Goal: Information Seeking & Learning: Compare options

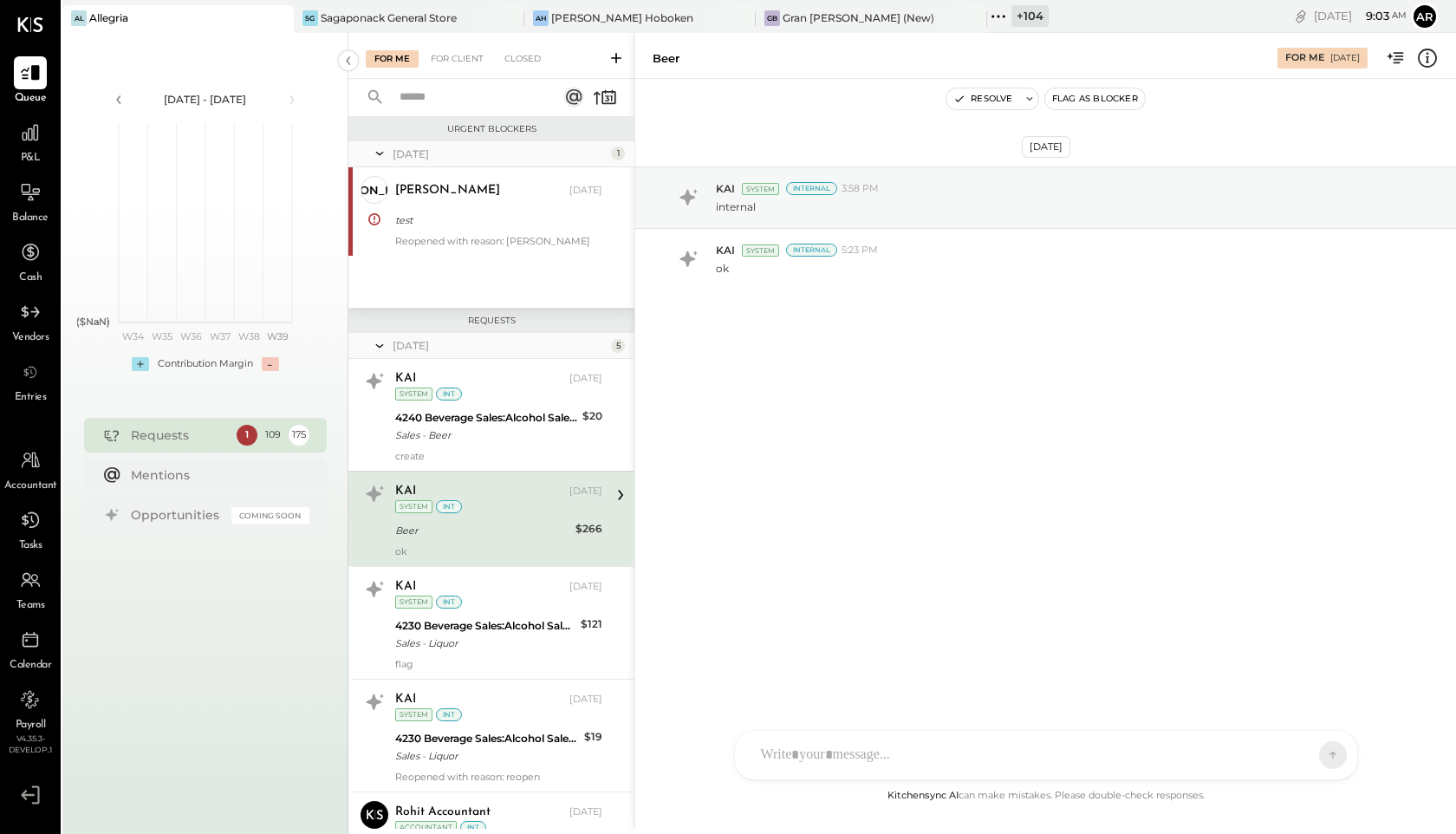
scroll to position [44, 0]
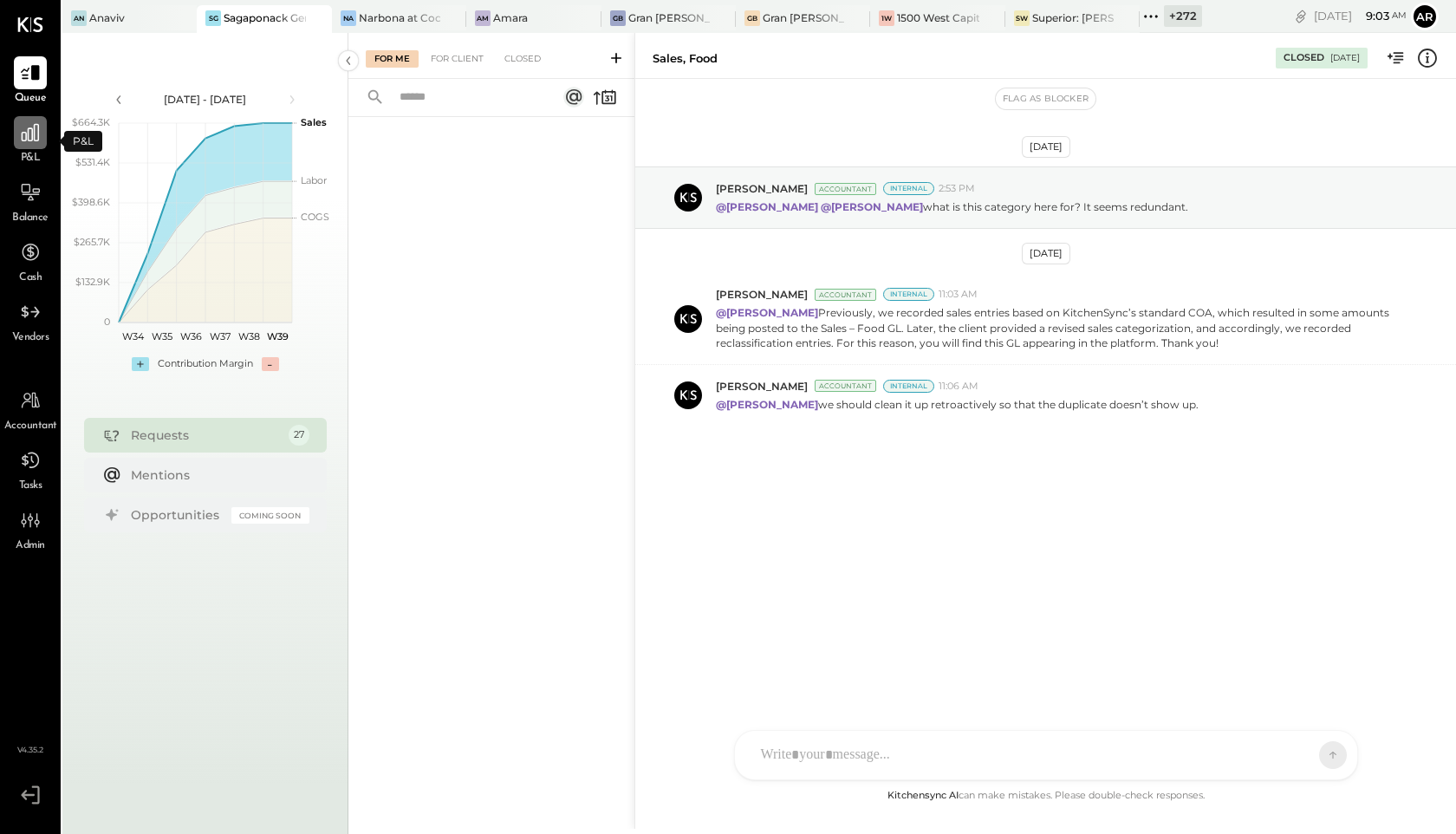
click at [33, 140] on icon at bounding box center [31, 132] width 23 height 23
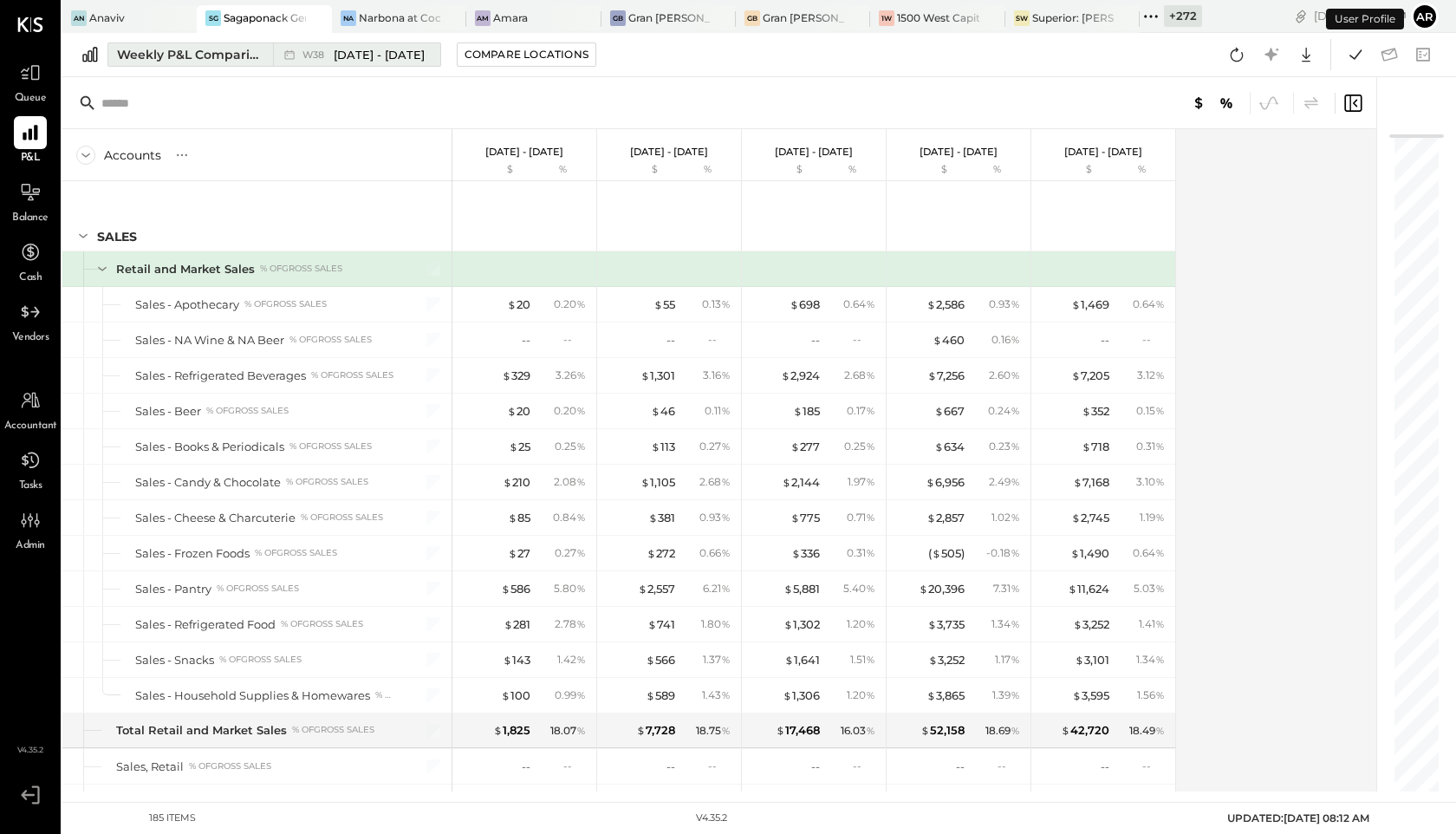
click at [336, 46] on span "Sep 15 - 21, 2025" at bounding box center [379, 54] width 91 height 17
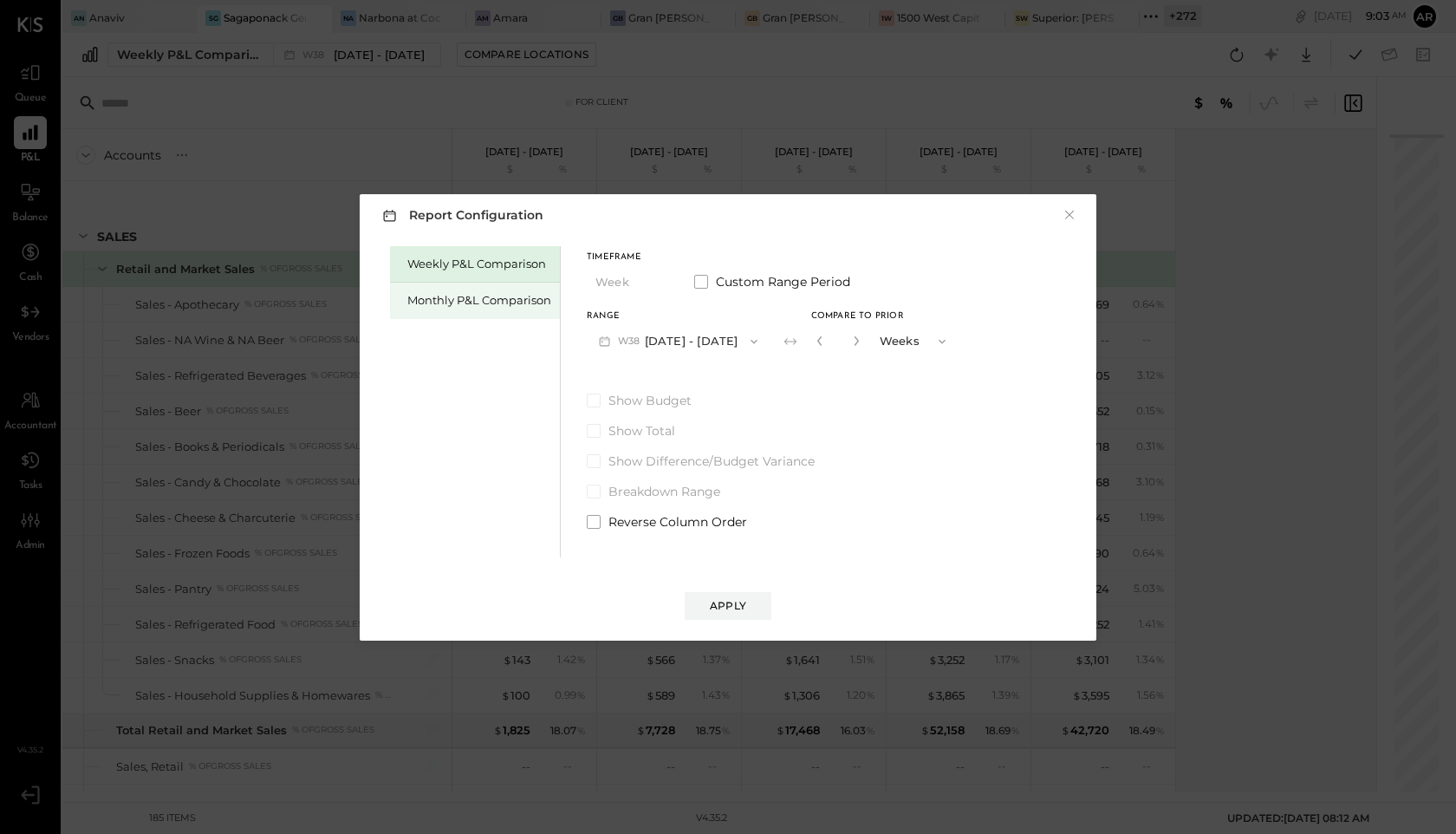
click at [434, 301] on div "Monthly P&L Comparison" at bounding box center [479, 300] width 144 height 17
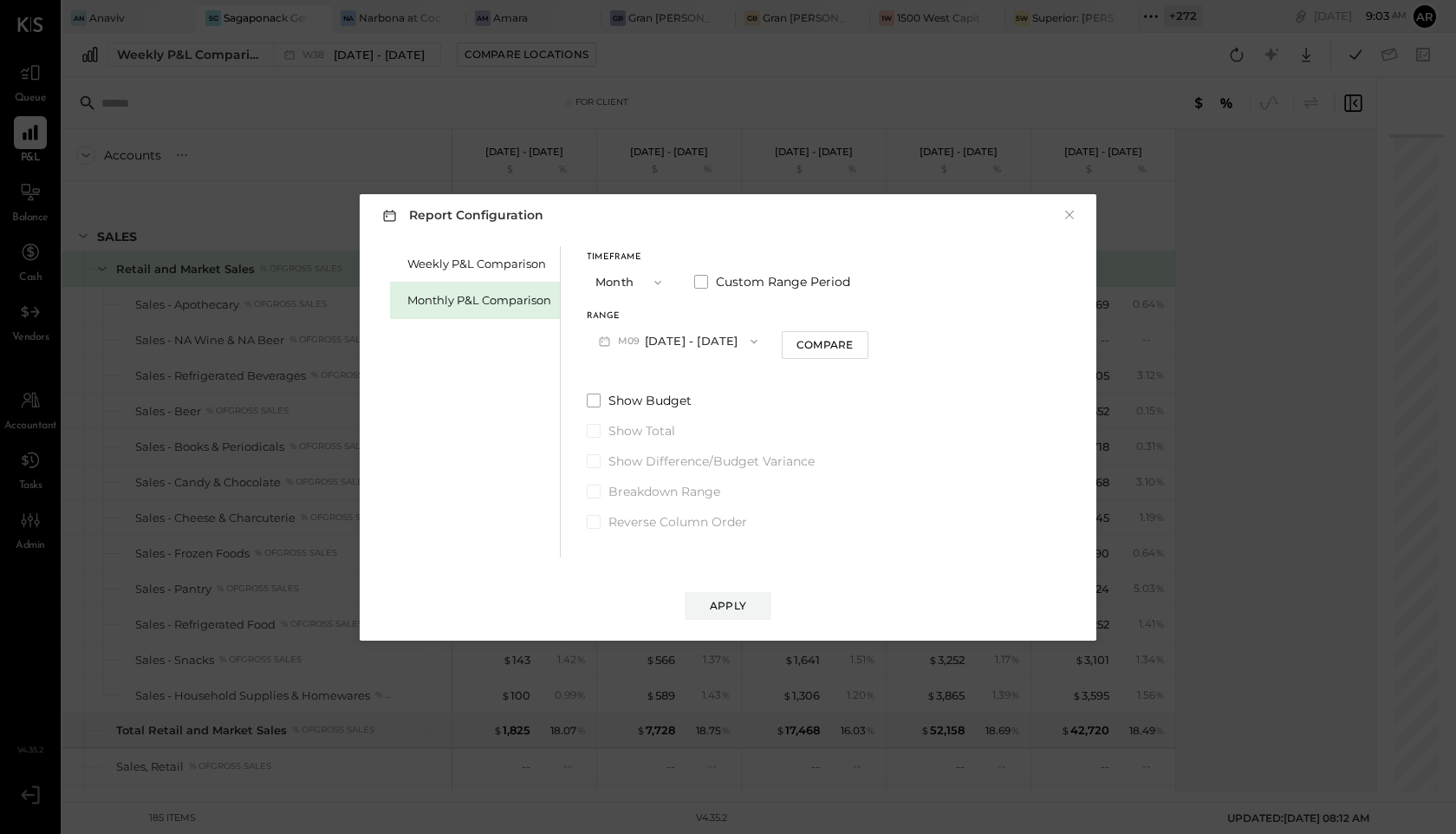
click at [640, 340] on span "M09" at bounding box center [631, 342] width 27 height 14
click at [641, 383] on span "Aug 1 - 31, 2025" at bounding box center [671, 378] width 82 height 15
click at [808, 336] on button "Compare" at bounding box center [824, 345] width 87 height 28
click at [852, 341] on icon "button" at bounding box center [856, 341] width 11 height 11
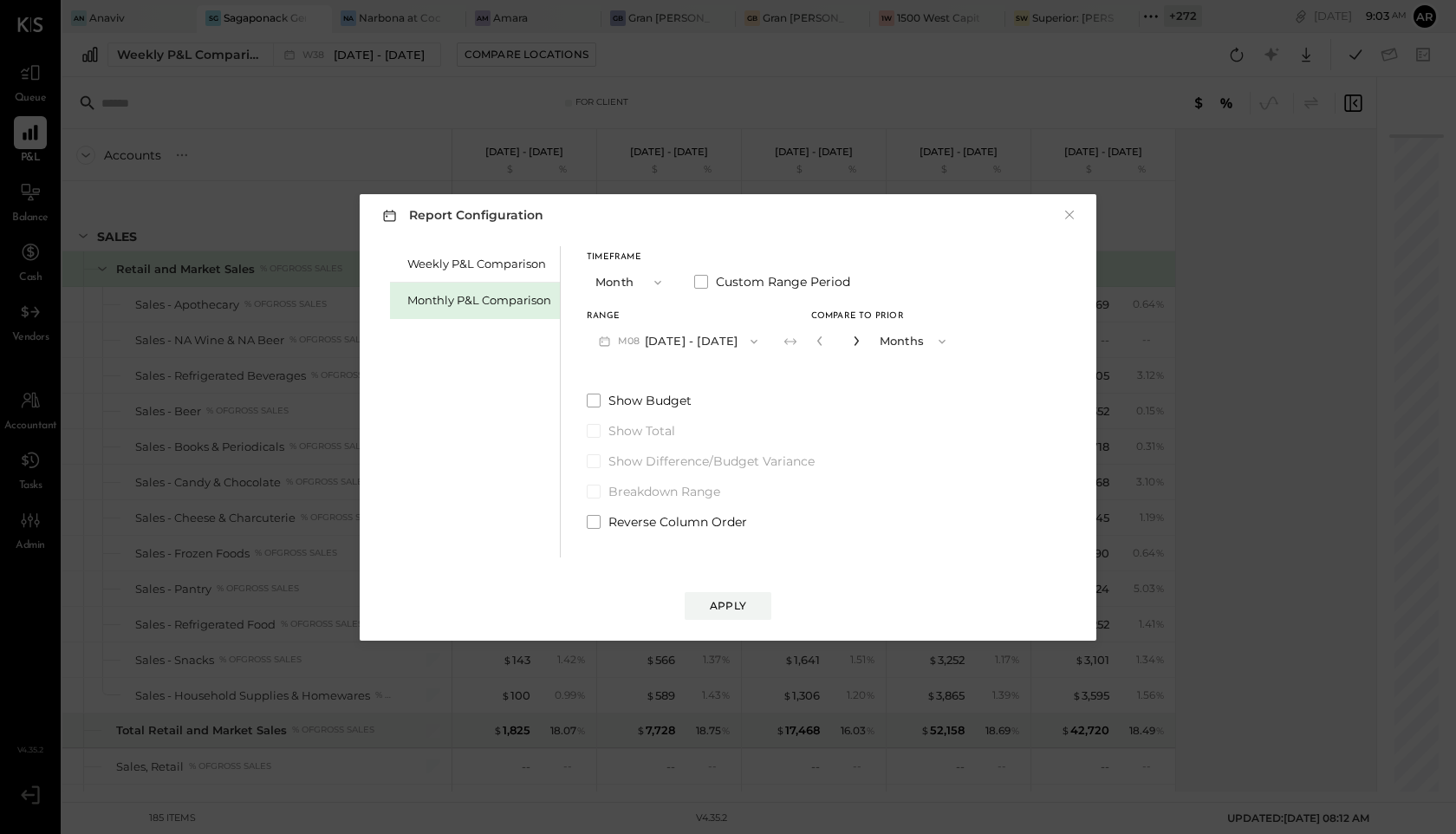
click at [851, 339] on icon "button" at bounding box center [856, 341] width 11 height 11
type input "*"
click at [724, 594] on button "Apply" at bounding box center [727, 606] width 87 height 28
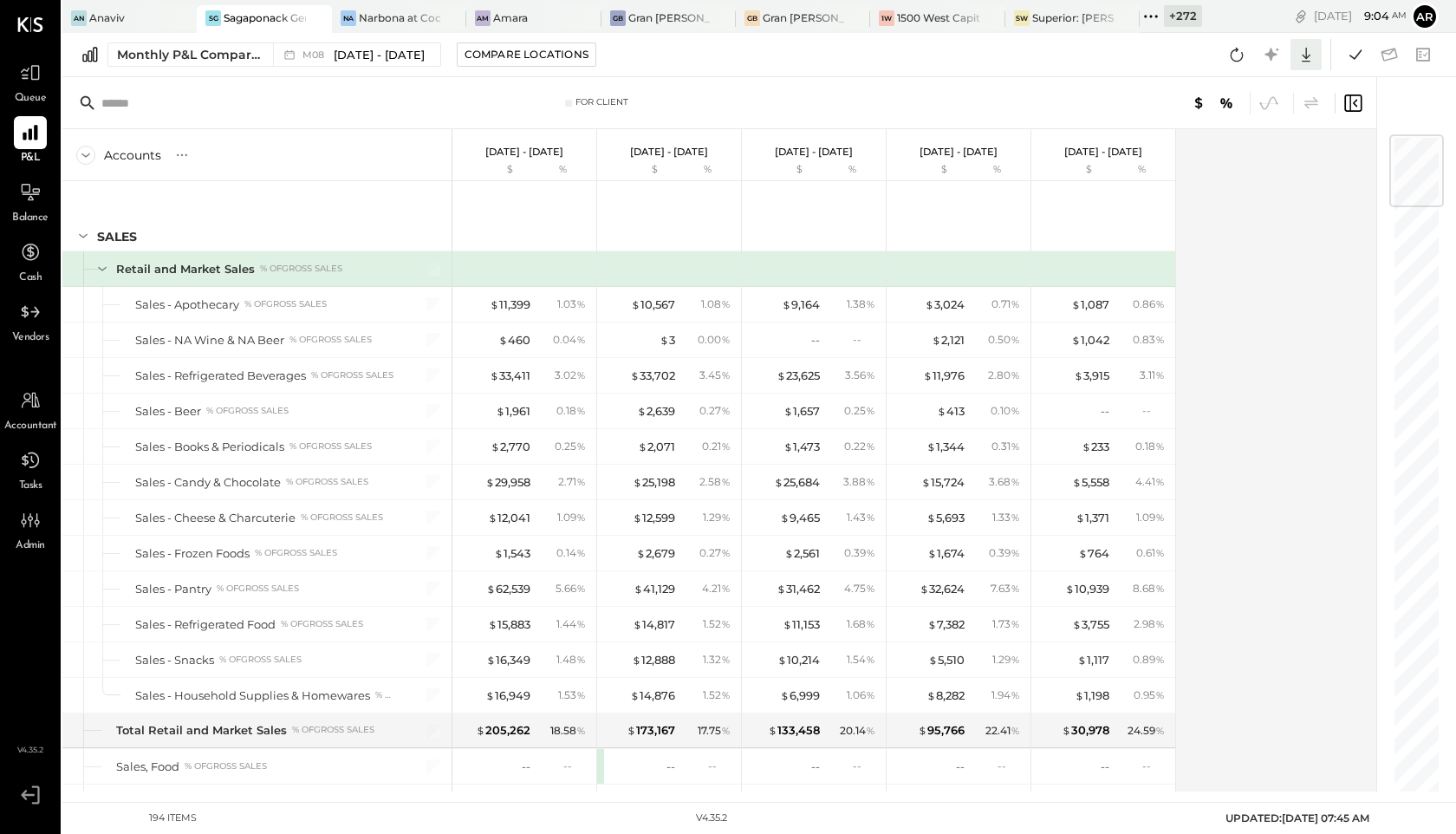
click at [1309, 53] on icon at bounding box center [1306, 54] width 23 height 23
click at [1228, 155] on div "Excel" at bounding box center [1252, 156] width 138 height 37
click at [1228, 39] on button at bounding box center [1237, 55] width 32 height 32
drag, startPoint x: 286, startPoint y: 43, endPoint x: 963, endPoint y: 43, distance: 677.0
click at [963, 43] on div "Monthly P&L Comparison M08 Aug 1 - 31, 2025 Compare Locations CSV Google Sheets…" at bounding box center [759, 55] width 1394 height 44
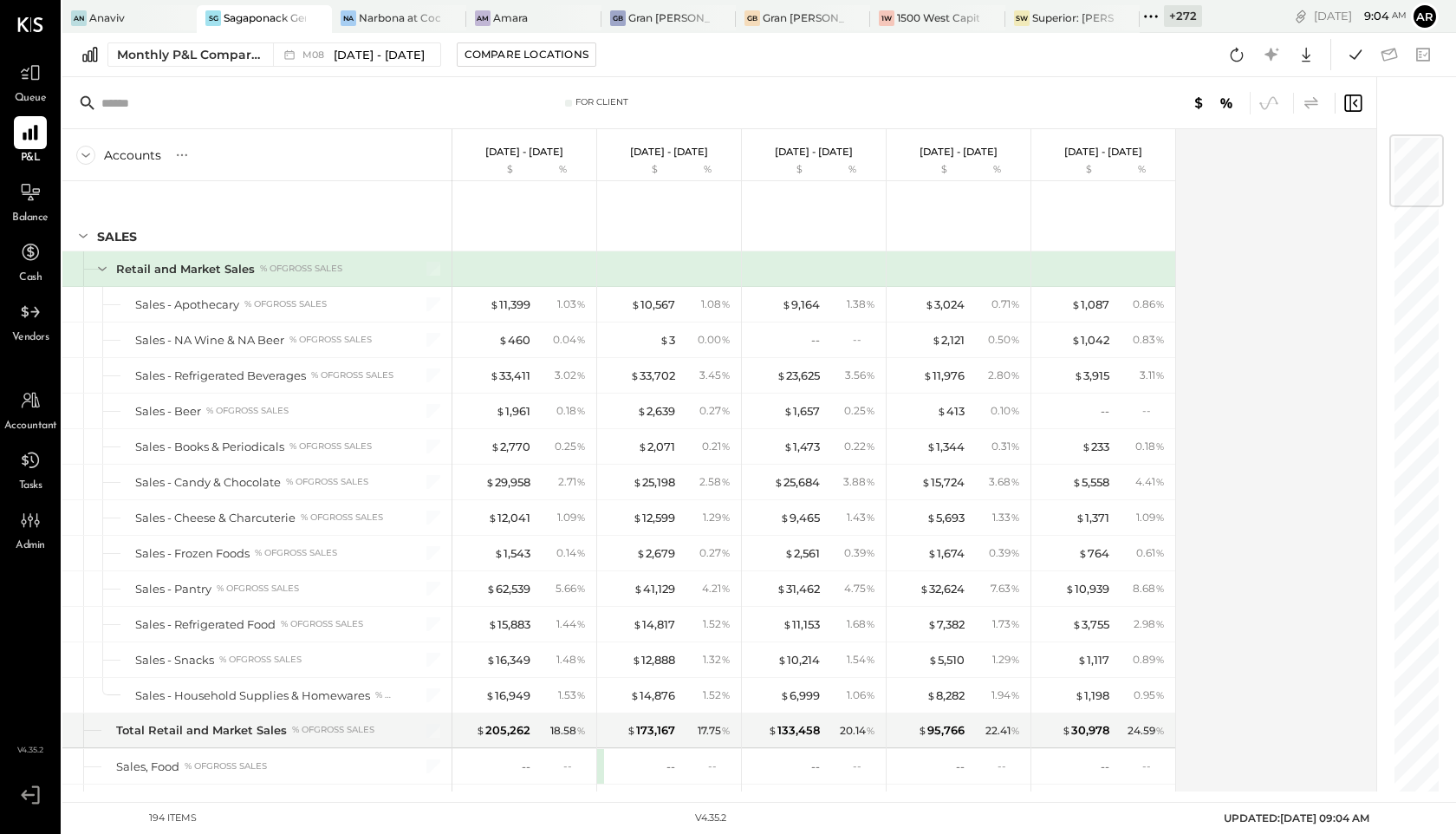
click at [1303, 102] on icon at bounding box center [1311, 103] width 21 height 21
click at [1305, 60] on icon at bounding box center [1306, 54] width 9 height 15
click at [1225, 87] on link "CSV" at bounding box center [1252, 83] width 138 height 37
click at [1232, 41] on button at bounding box center [1237, 55] width 32 height 32
click at [1310, 53] on icon at bounding box center [1306, 54] width 23 height 23
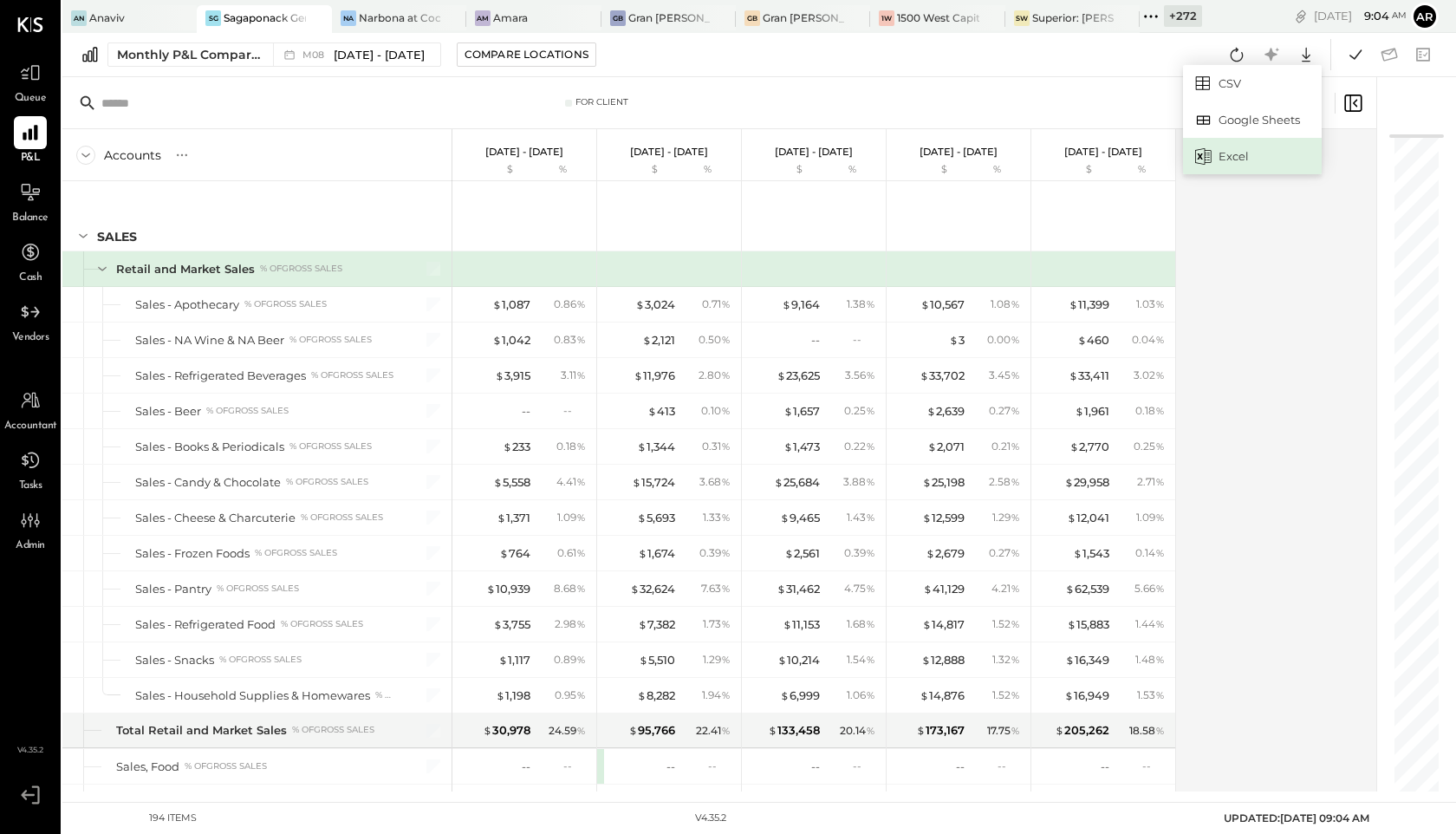
click at [1220, 146] on div "Excel" at bounding box center [1252, 156] width 138 height 37
click at [1308, 108] on icon at bounding box center [1311, 102] width 14 height 12
click at [1304, 99] on icon at bounding box center [1311, 103] width 21 height 21
click at [1304, 104] on icon at bounding box center [1311, 103] width 21 height 21
click at [1316, 100] on icon at bounding box center [1311, 102] width 14 height 12
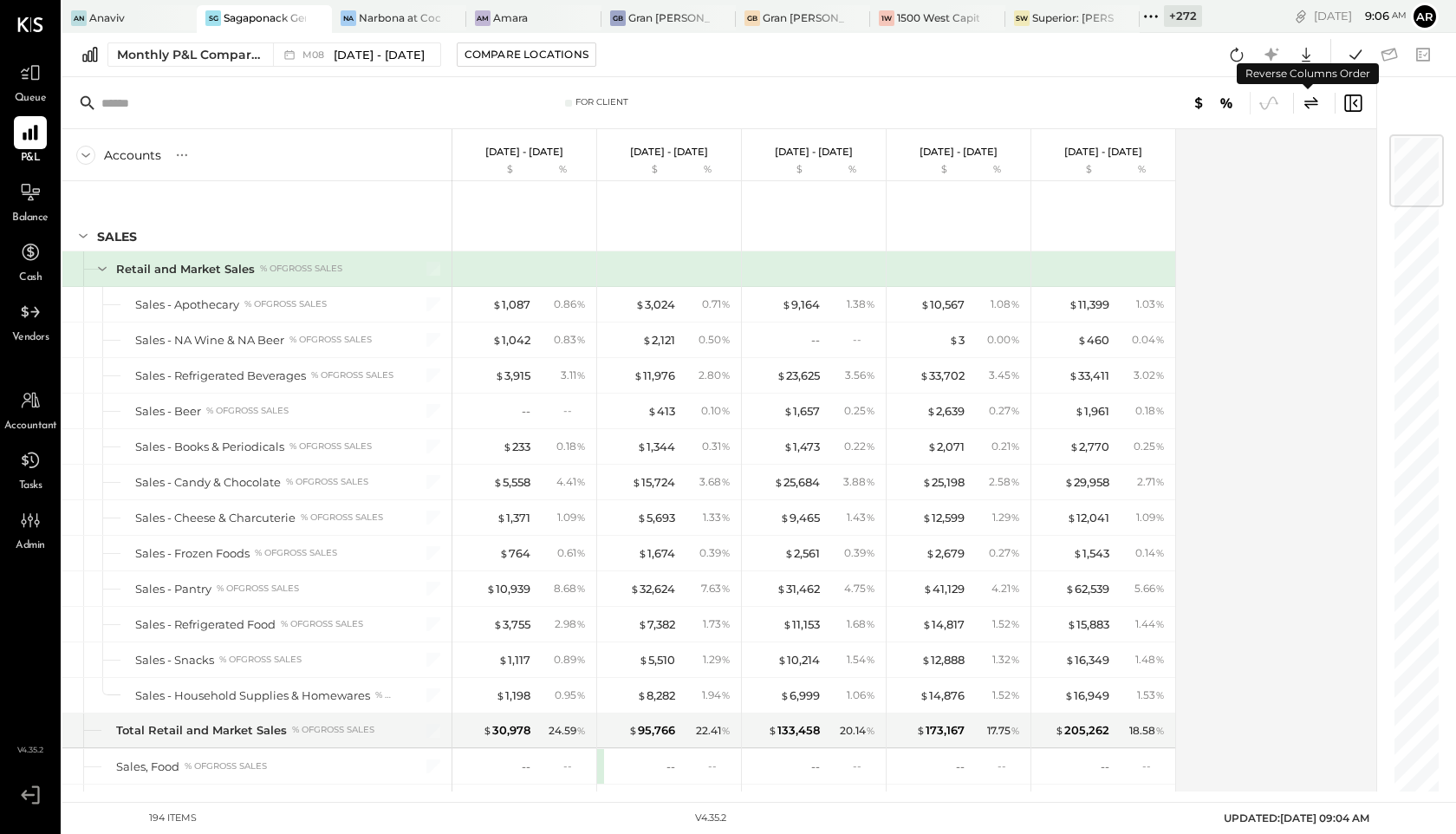
click at [1316, 100] on icon at bounding box center [1311, 102] width 14 height 12
click at [1304, 103] on icon at bounding box center [1311, 103] width 21 height 21
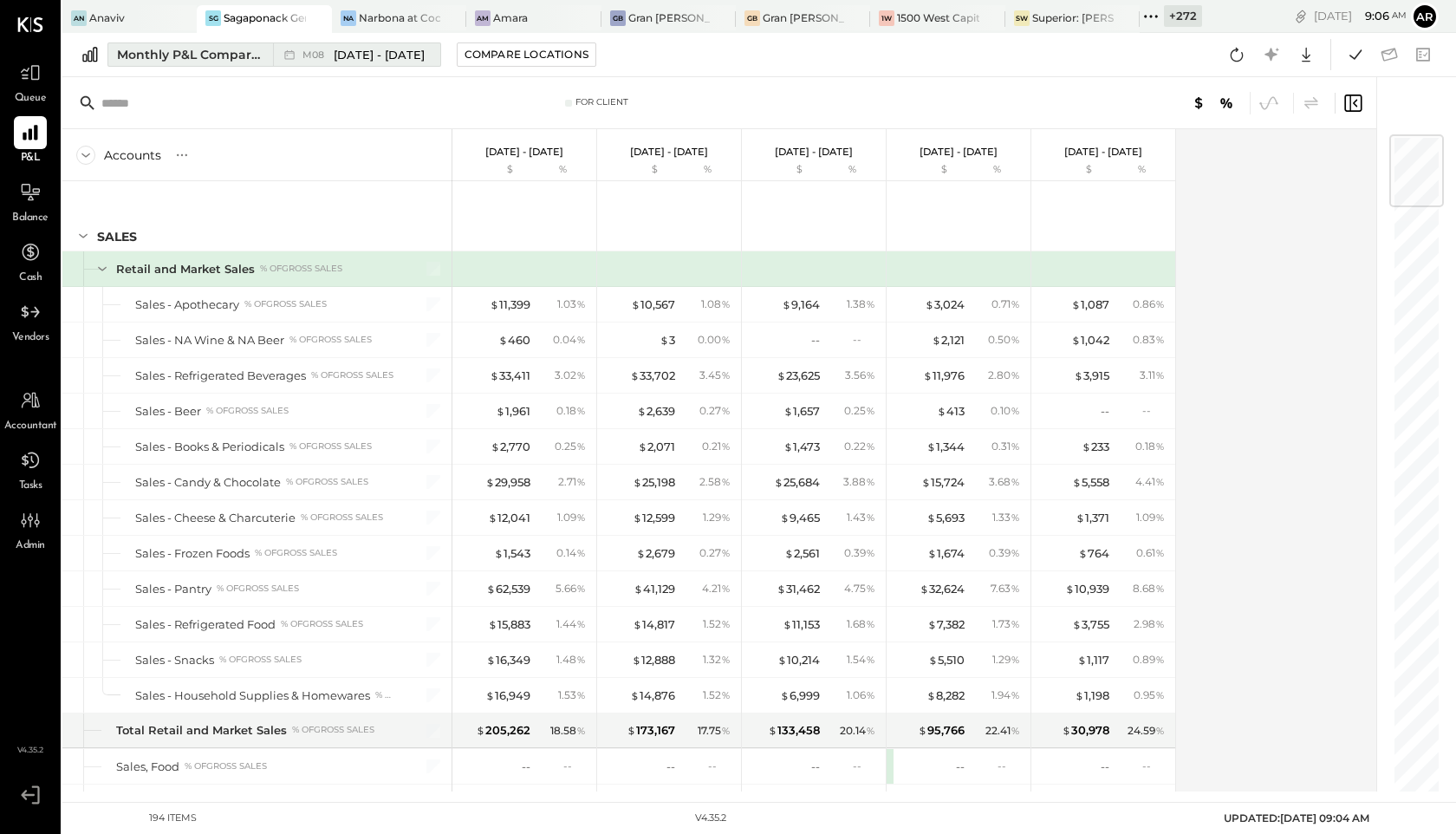
click at [358, 66] on button "Monthly P&L Comparison M08 Aug 1 - 31, 2025" at bounding box center [274, 54] width 334 height 25
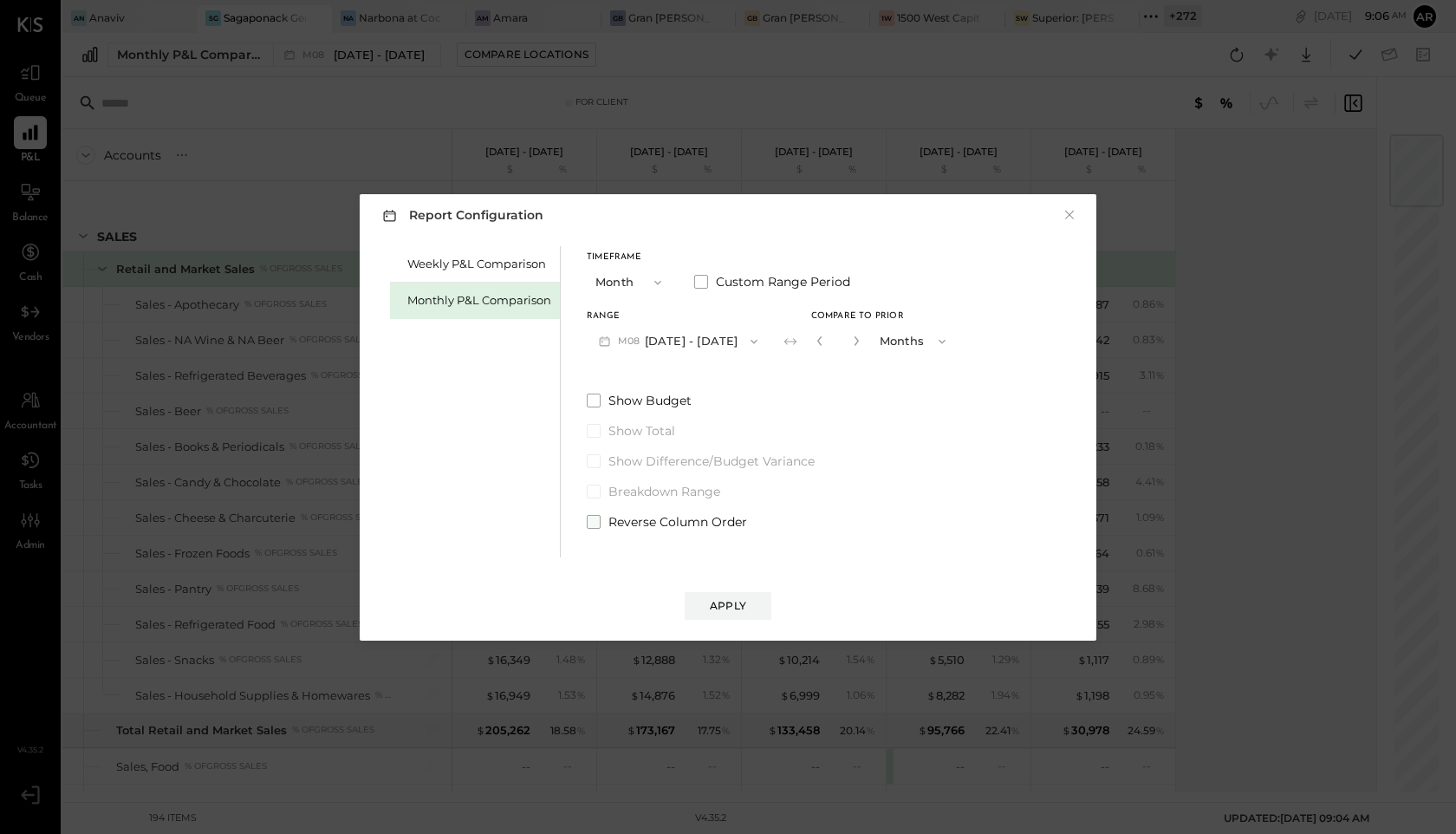
click at [588, 522] on span at bounding box center [594, 522] width 14 height 14
click at [730, 617] on button "Apply" at bounding box center [727, 606] width 87 height 28
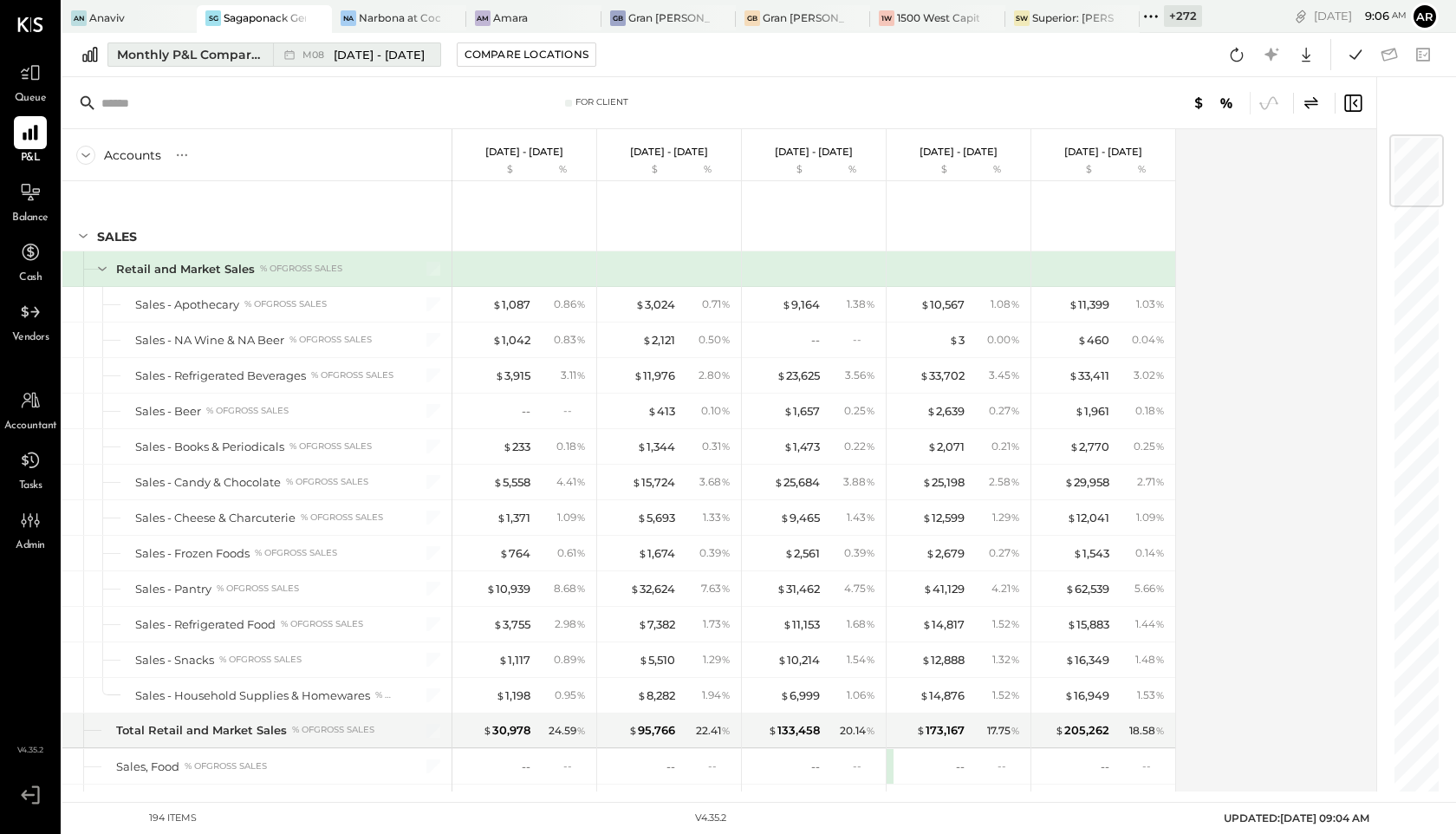
click at [402, 52] on span "Aug 1 - 31, 2025" at bounding box center [379, 54] width 91 height 17
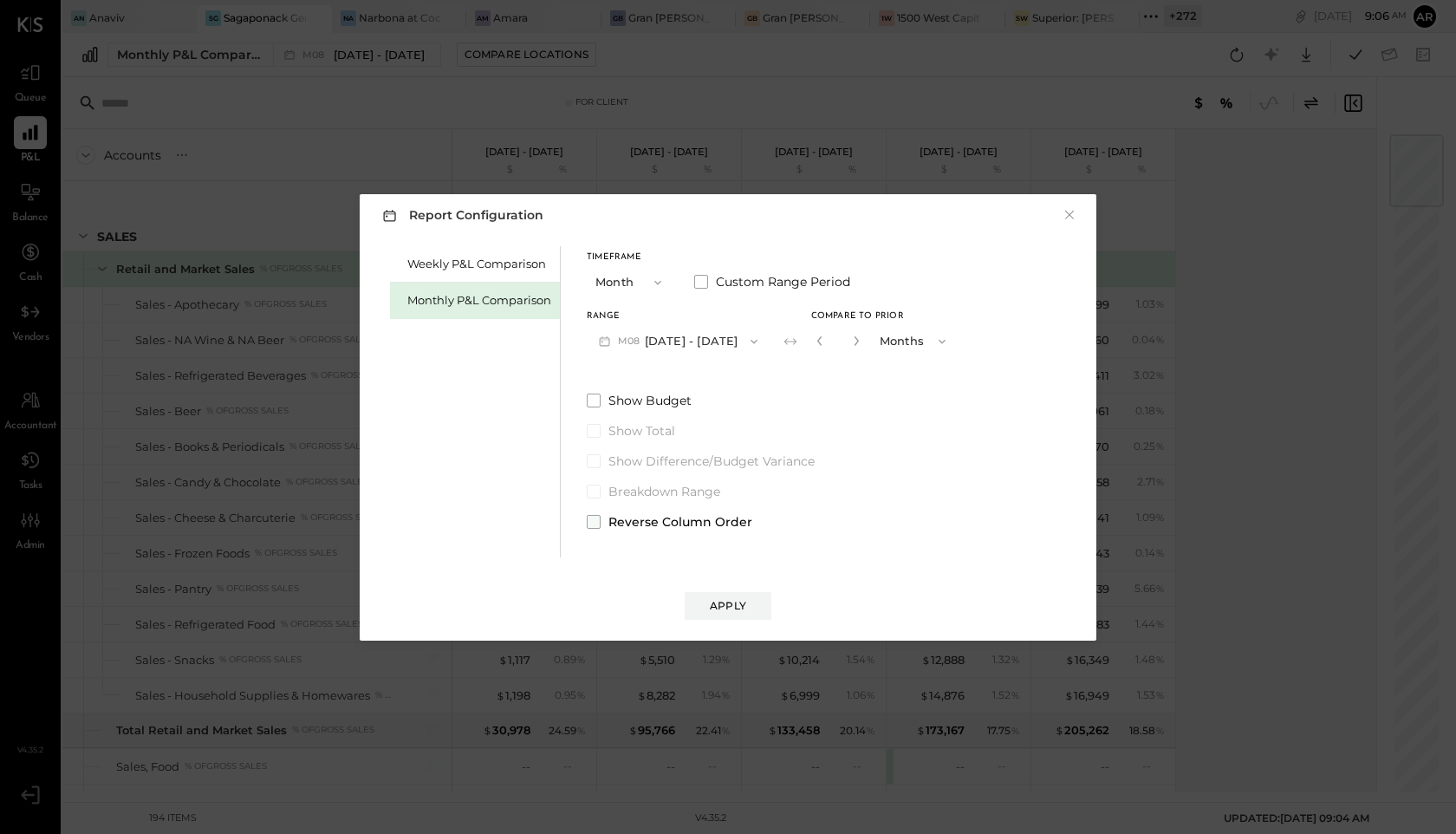
click at [599, 518] on label "Reverse Column Order" at bounding box center [772, 522] width 371 height 18
click at [742, 603] on div "Apply" at bounding box center [728, 605] width 37 height 15
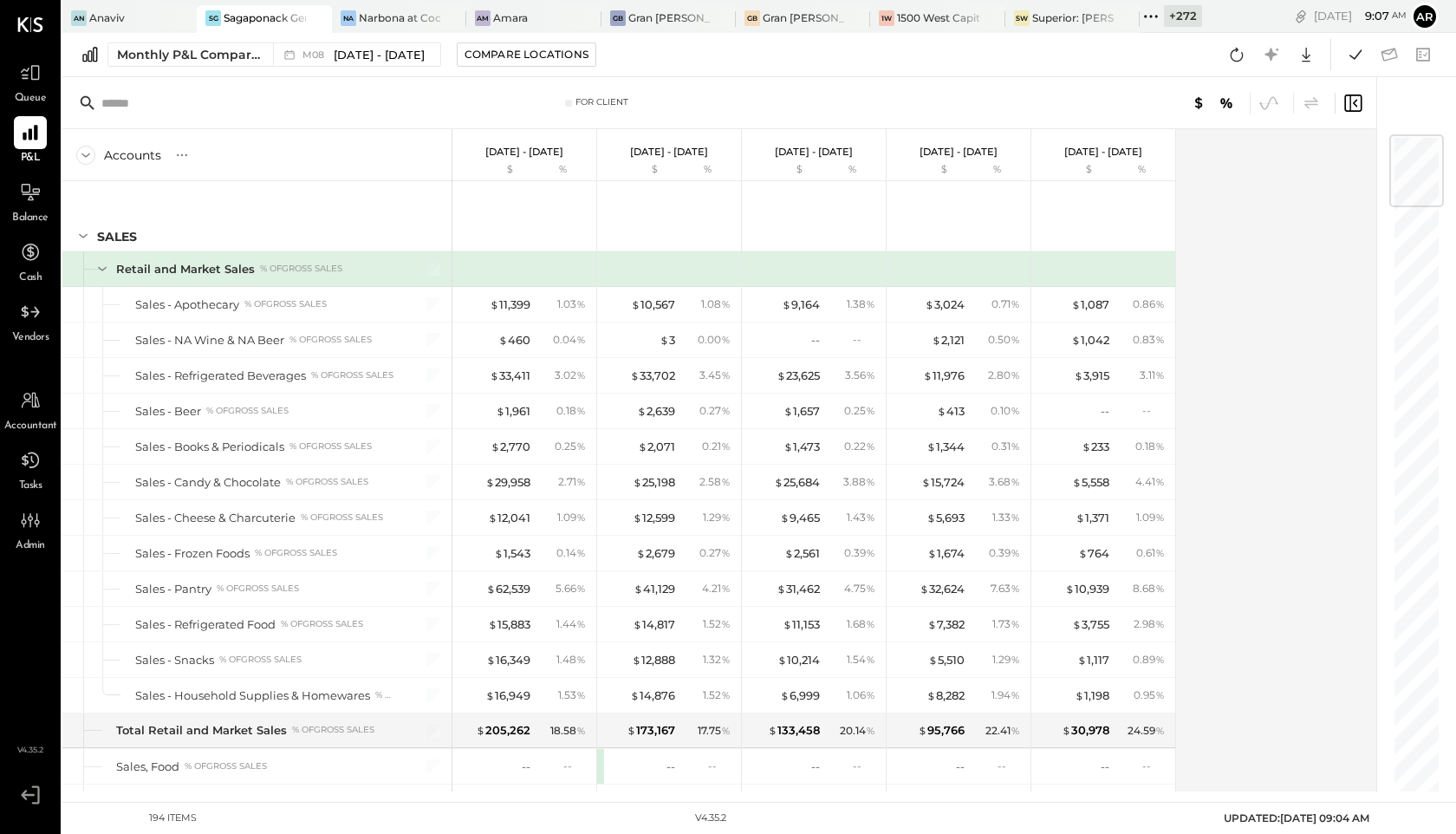
click at [2, 75] on link "Queue" at bounding box center [30, 81] width 59 height 50
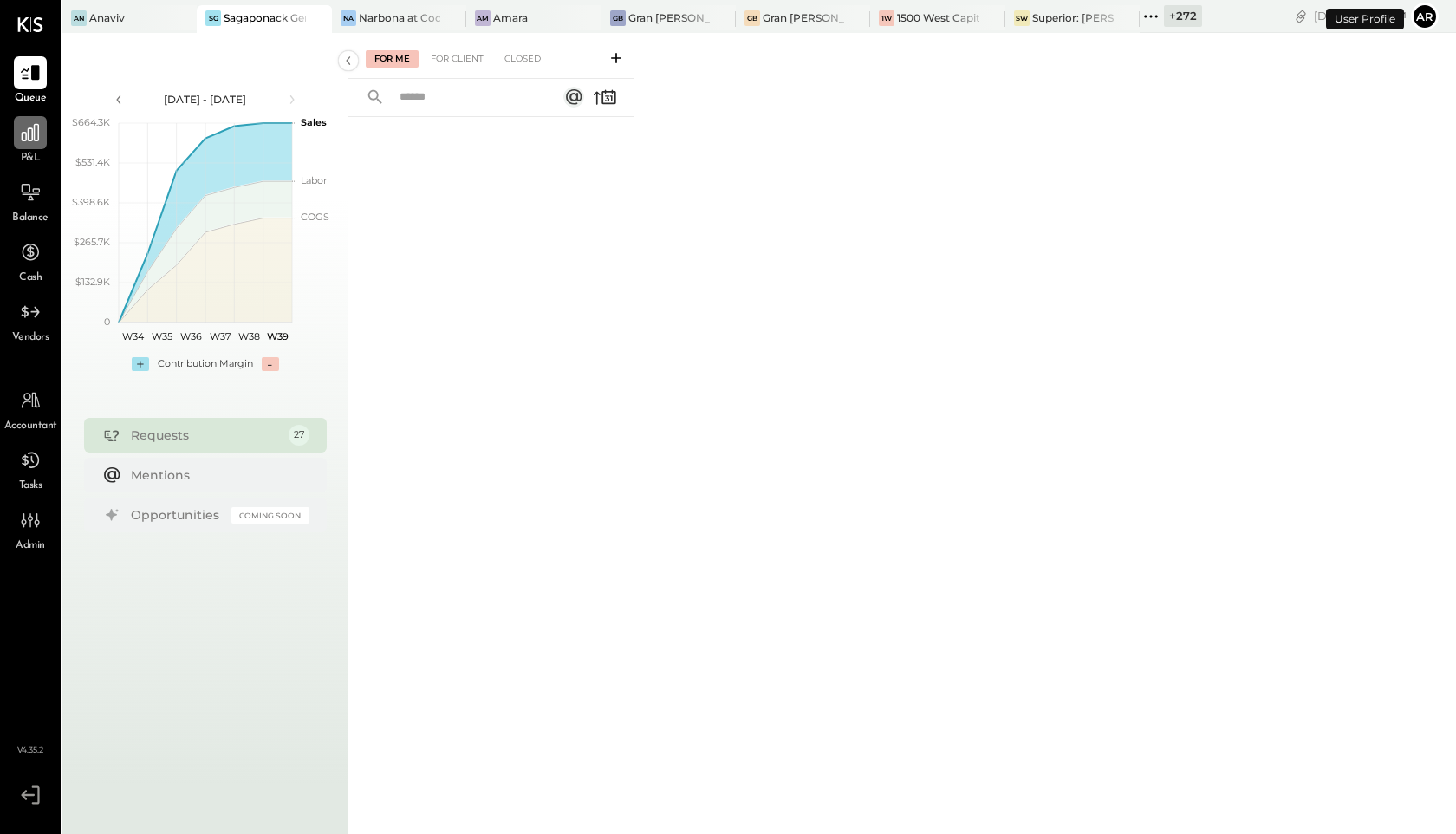
click at [44, 143] on div at bounding box center [31, 133] width 33 height 33
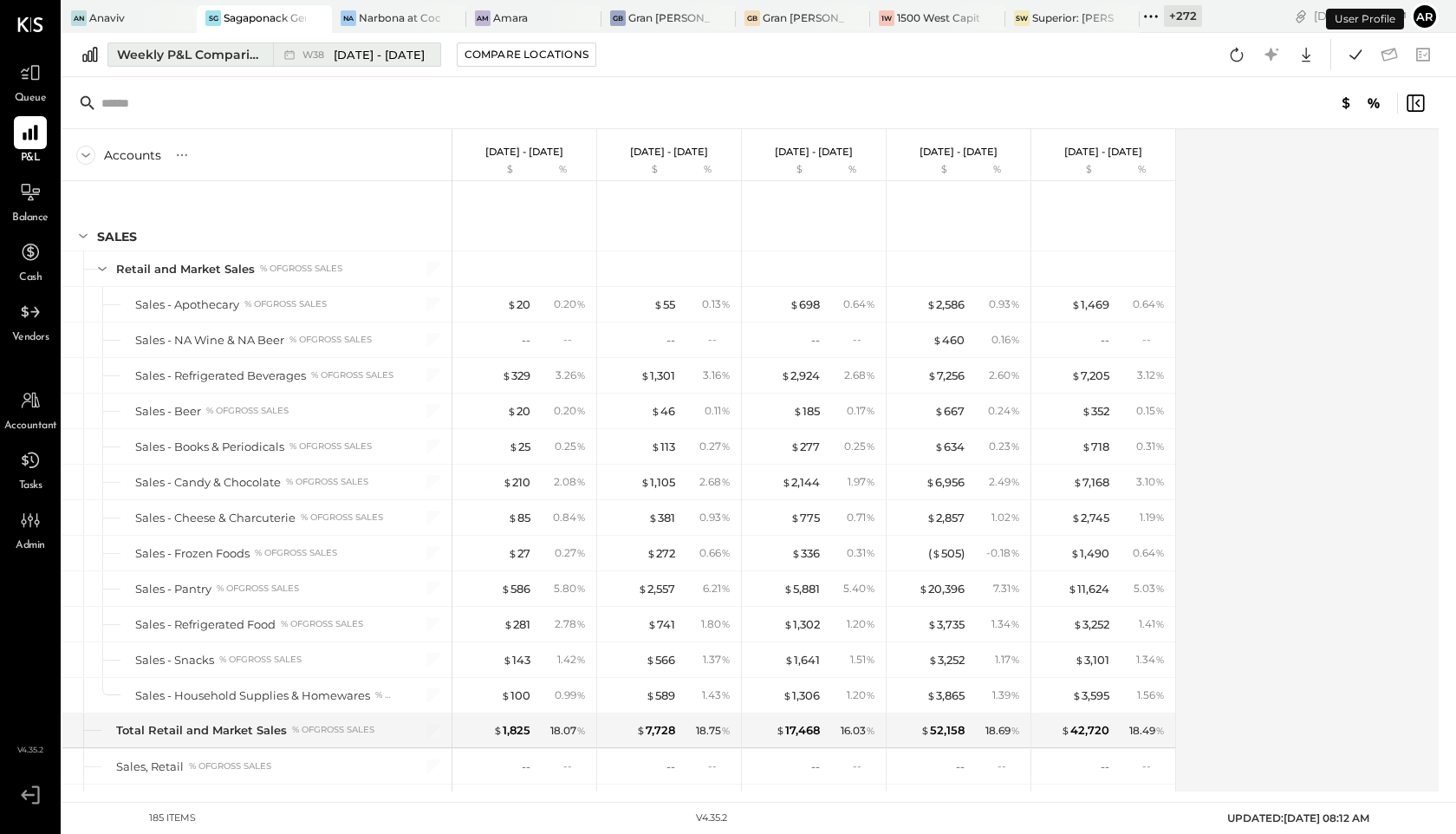
click at [382, 61] on span "Sep 15 - 21, 2025" at bounding box center [379, 54] width 91 height 17
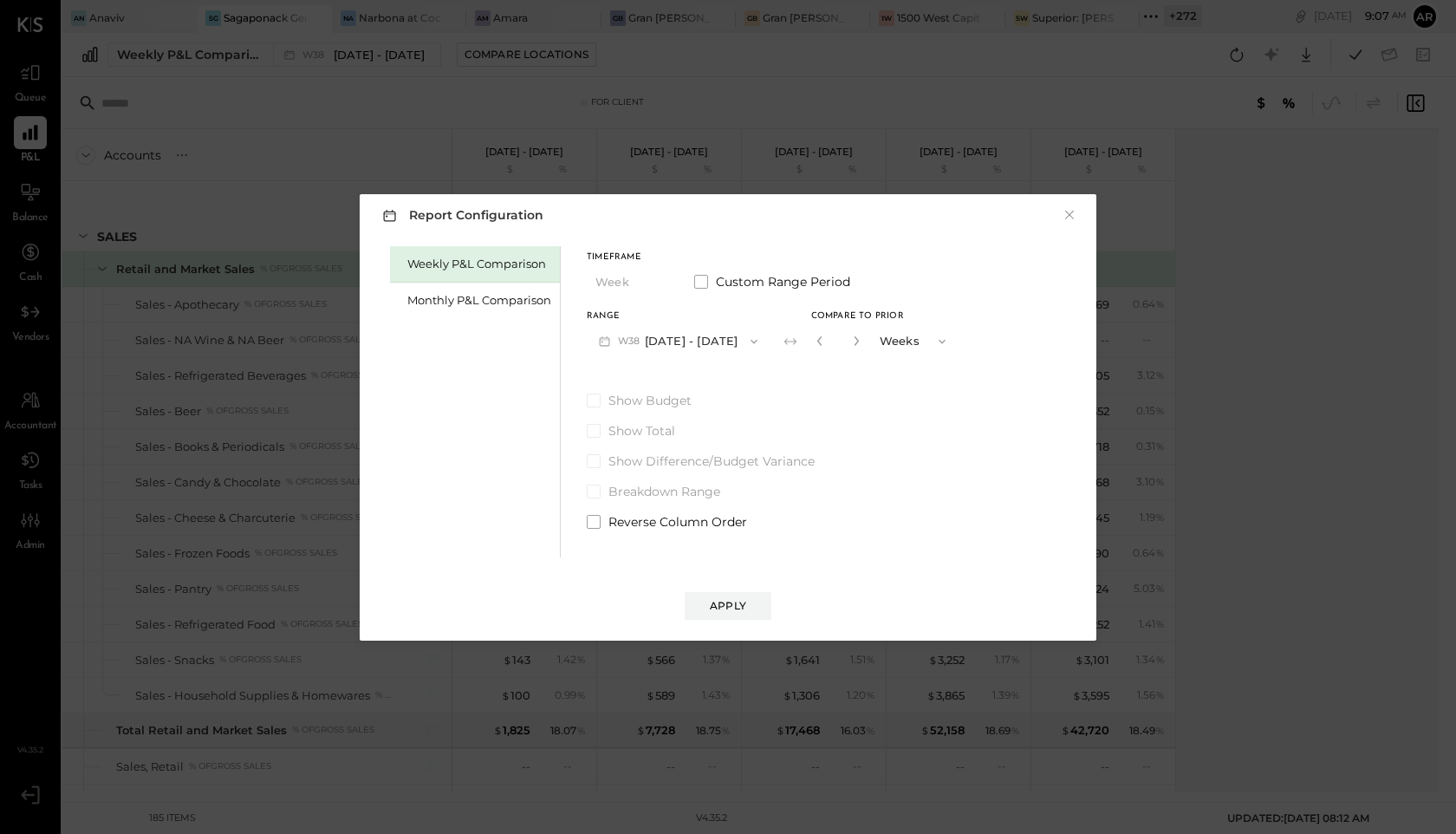
click at [406, 246] on div "Weekly P&L Comparison" at bounding box center [475, 265] width 170 height 37
click at [456, 300] on div "Monthly P&L Comparison" at bounding box center [479, 300] width 144 height 17
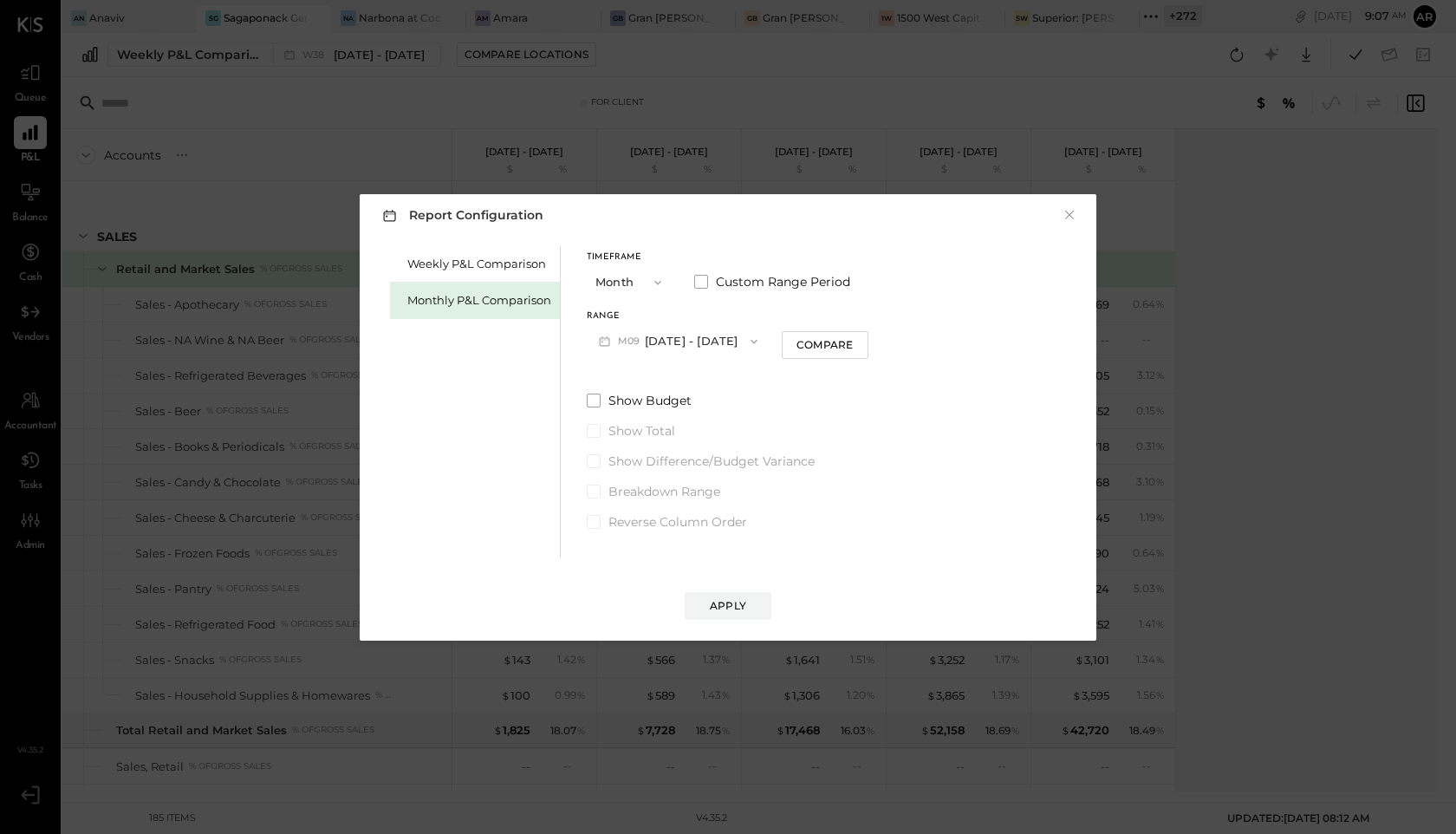
click at [678, 341] on button "M09 Sep 1 - 30, 2025" at bounding box center [678, 341] width 183 height 32
click at [687, 378] on span "Aug 1 - 31, 2025" at bounding box center [671, 378] width 82 height 15
click at [734, 610] on div "Apply" at bounding box center [728, 605] width 37 height 15
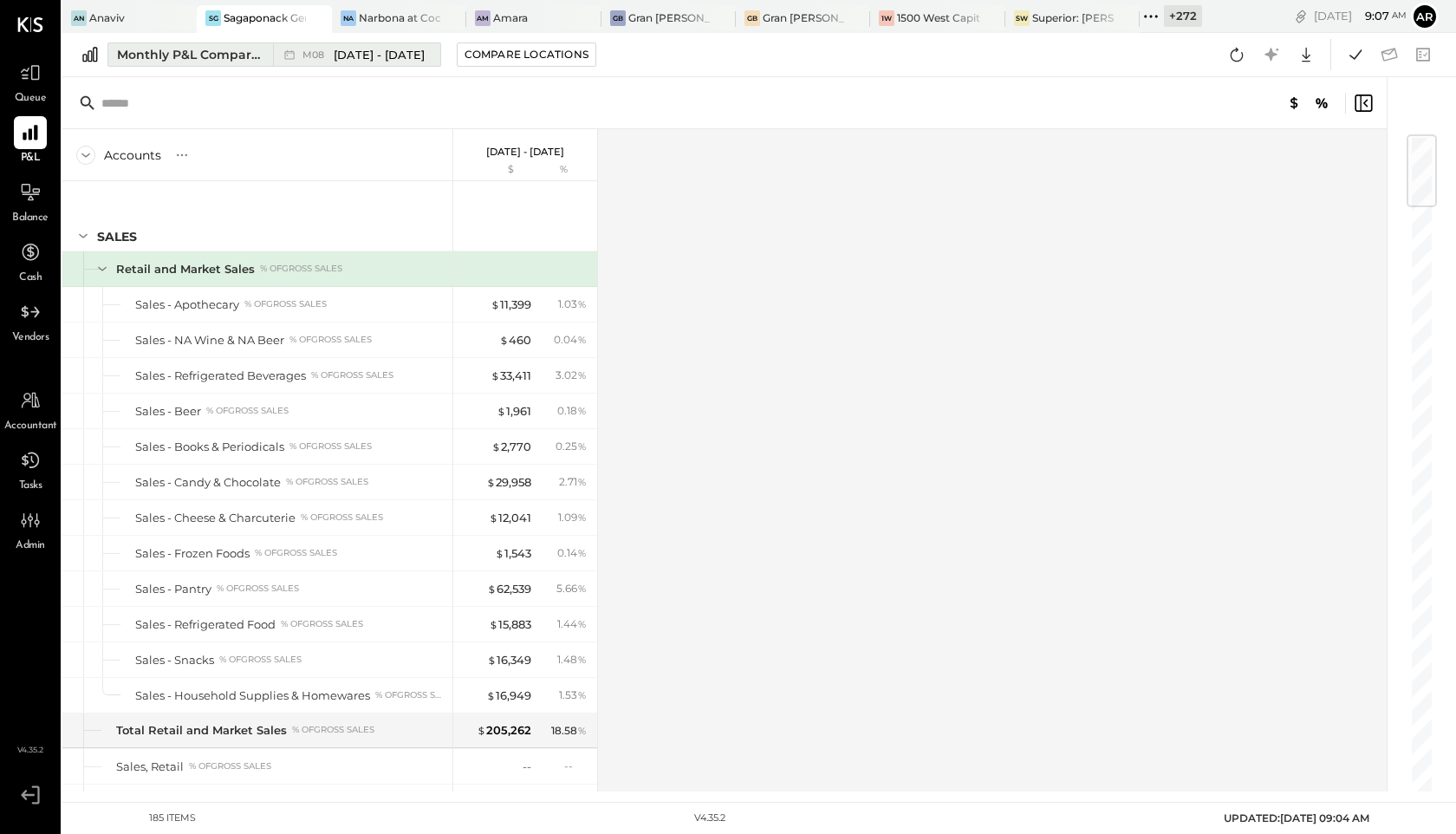
click at [367, 54] on span "Aug 1 - 31, 2025" at bounding box center [379, 54] width 91 height 17
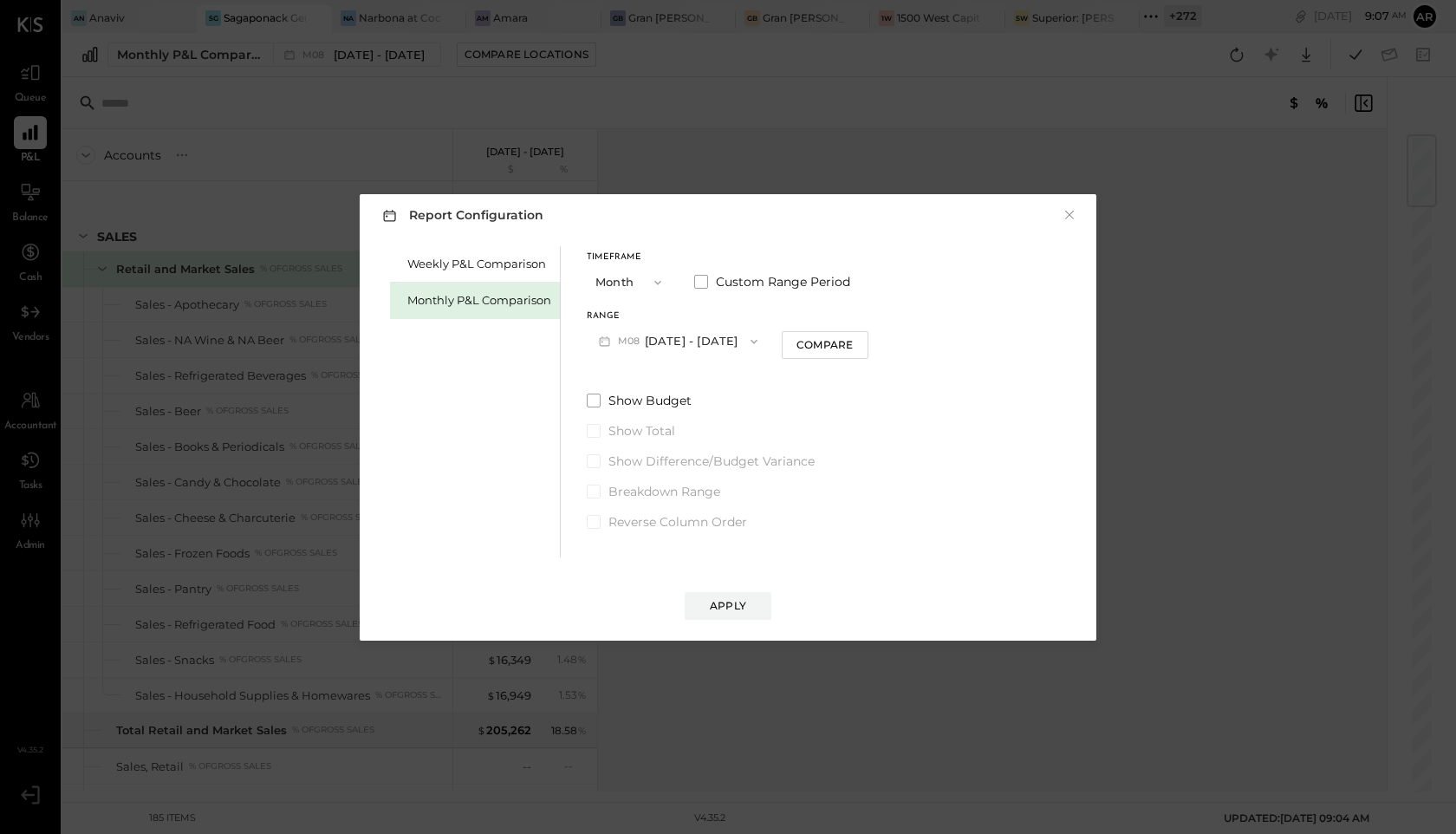
click at [747, 338] on icon "button" at bounding box center [754, 342] width 14 height 14
click at [744, 338] on div "M09 Sep 1 - 30, 2025" at bounding box center [687, 344] width 198 height 37
click at [796, 343] on div "Compare" at bounding box center [824, 344] width 56 height 15
click at [859, 350] on div "*" at bounding box center [858, 341] width 93 height 32
click at [851, 344] on icon "button" at bounding box center [856, 341] width 11 height 11
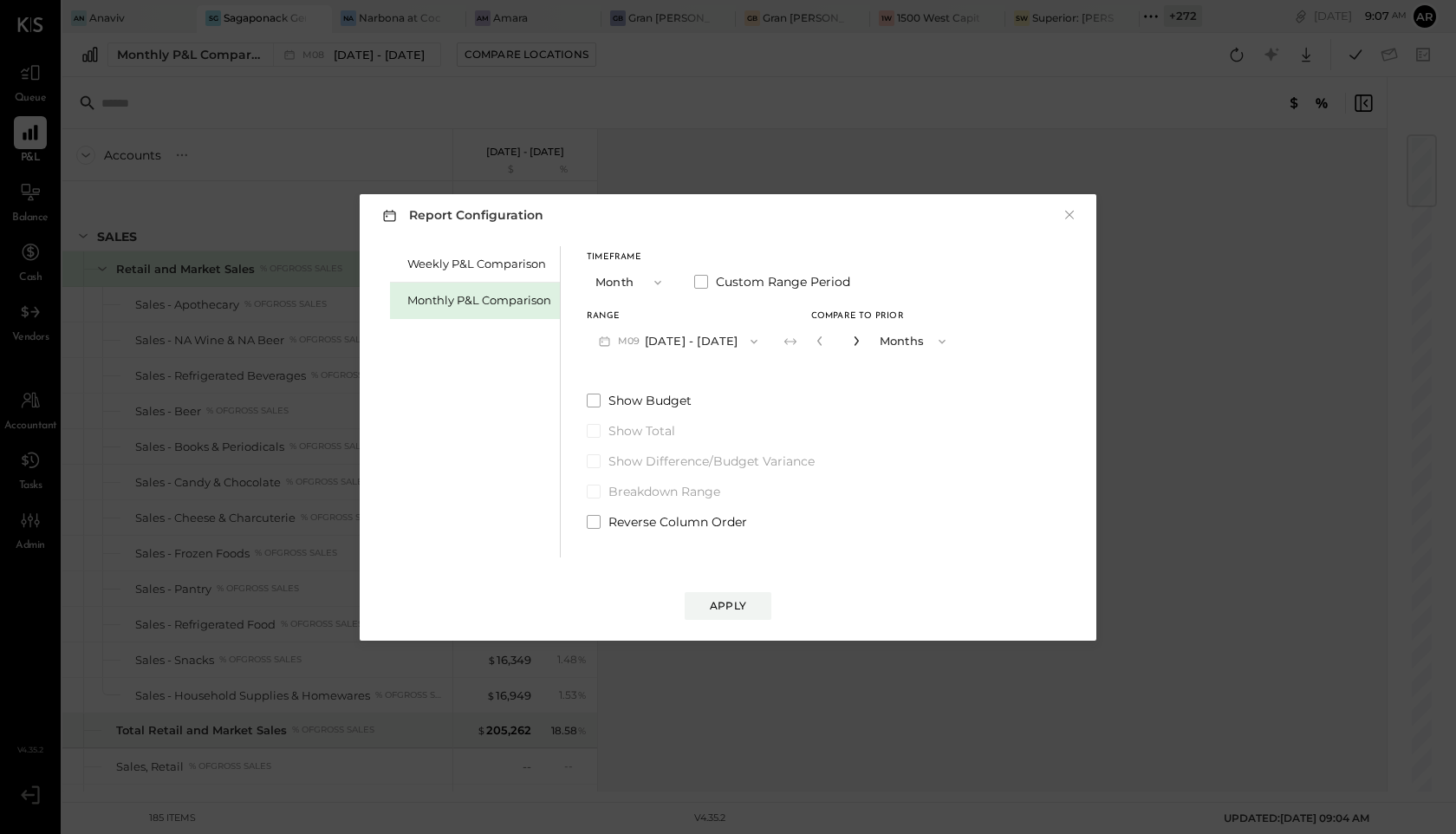
click at [851, 344] on icon "button" at bounding box center [856, 341] width 11 height 11
type input "*"
click at [699, 331] on button "M09 Sep 1 - 30, 2025" at bounding box center [678, 341] width 183 height 32
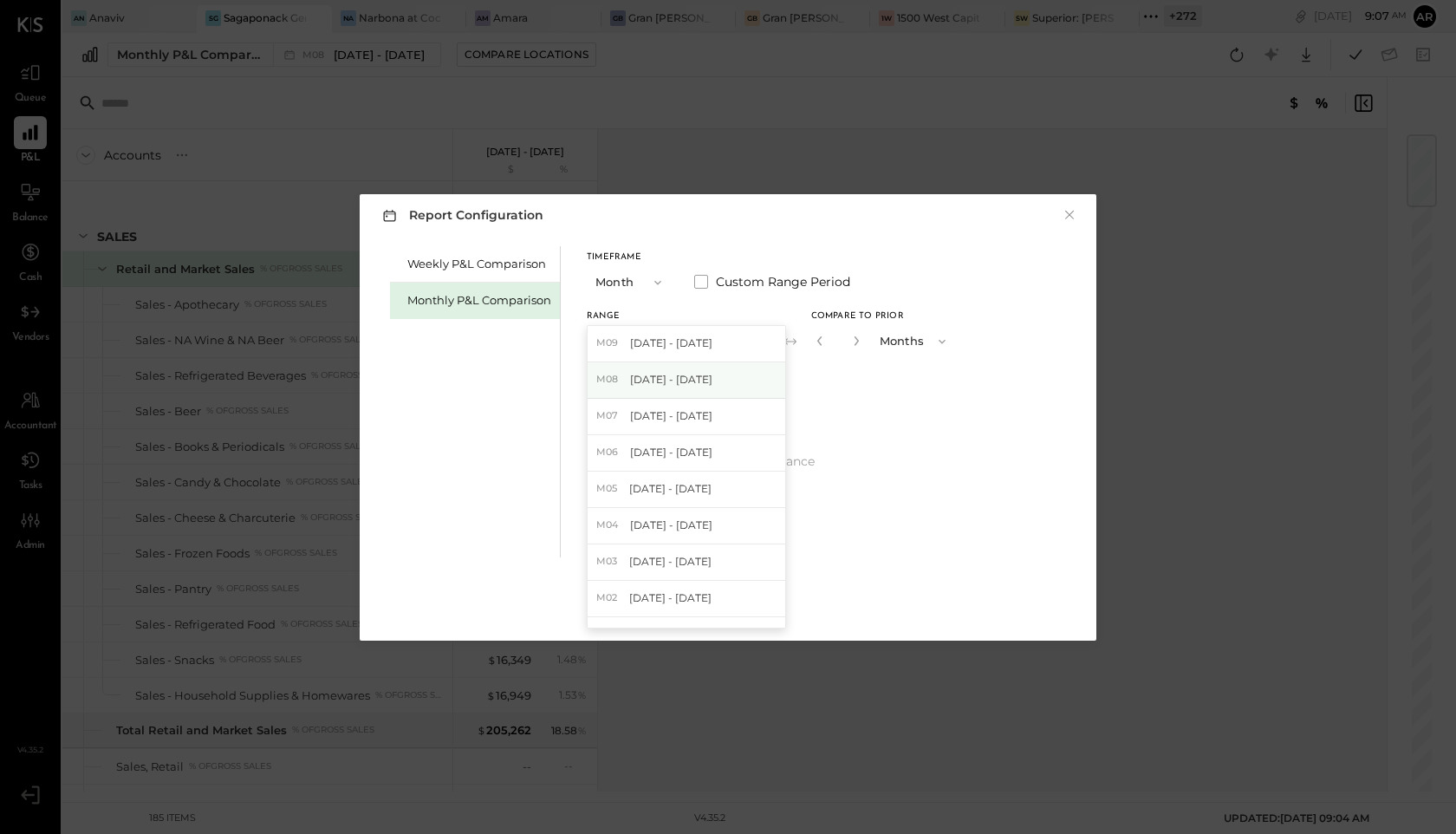
click at [692, 384] on span "Aug 1 - 31, 2025" at bounding box center [671, 378] width 82 height 15
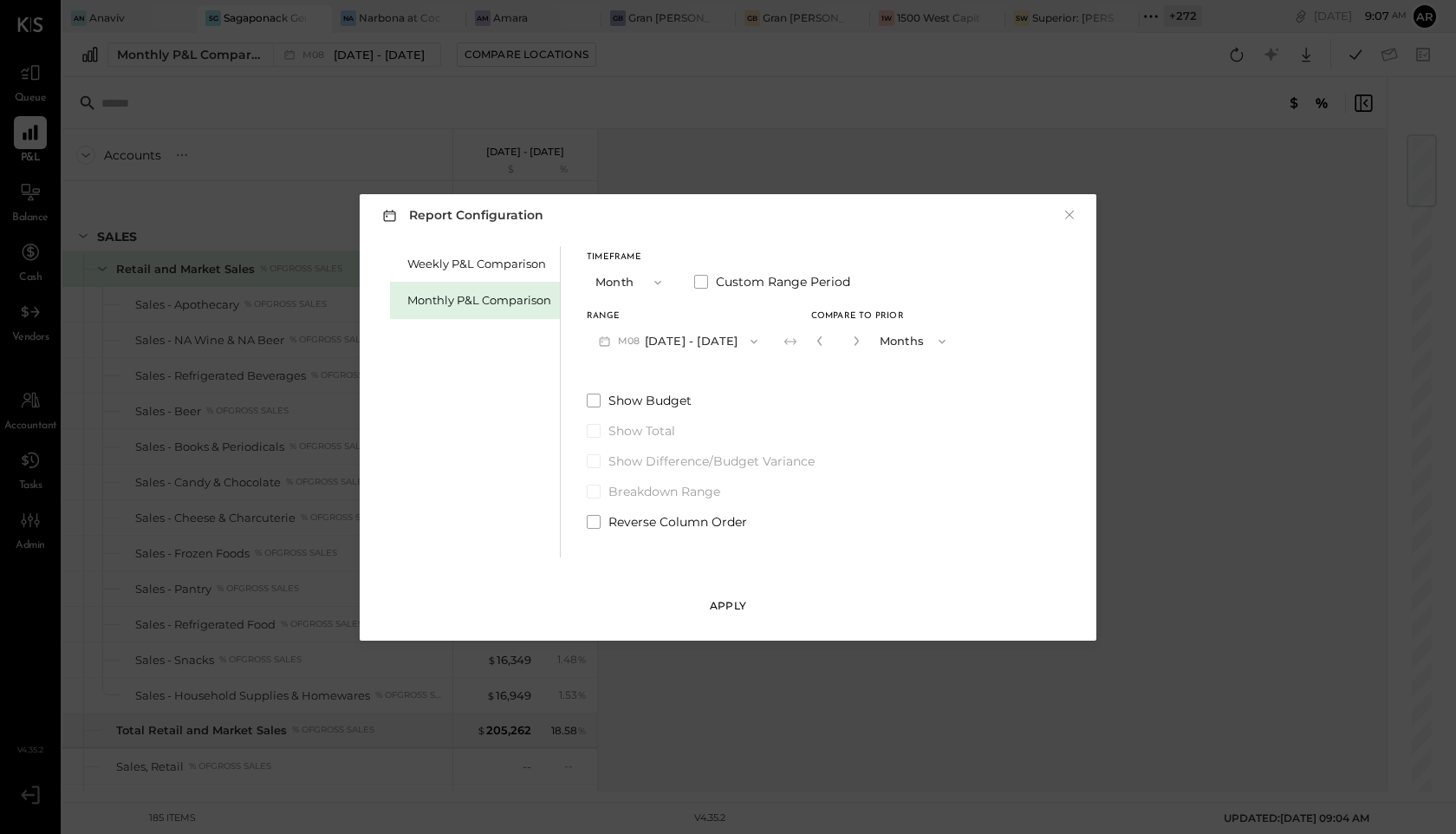
click at [742, 603] on div "Apply" at bounding box center [728, 605] width 37 height 15
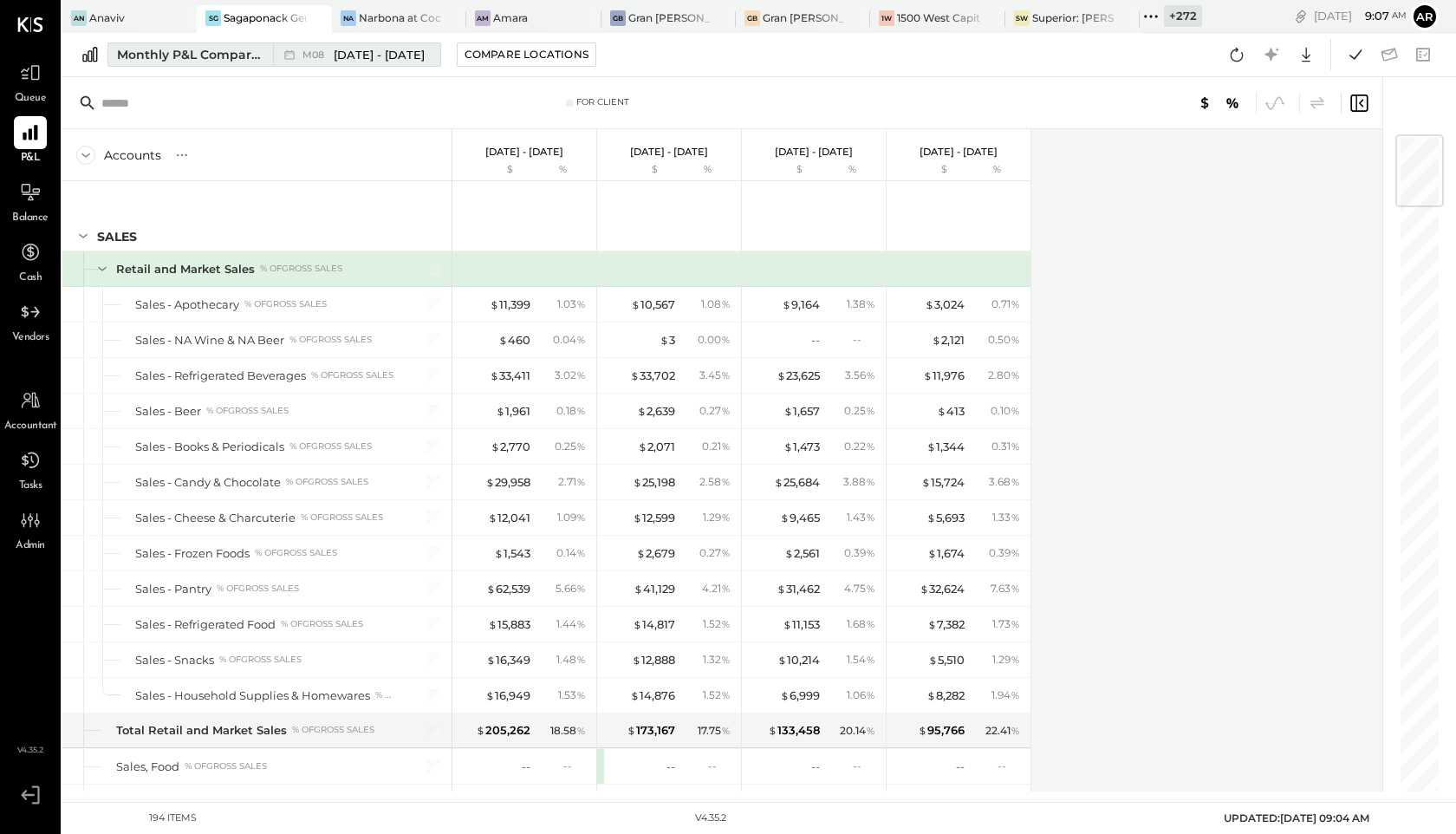
click at [373, 57] on span "Aug 1 - 31, 2025" at bounding box center [379, 54] width 91 height 17
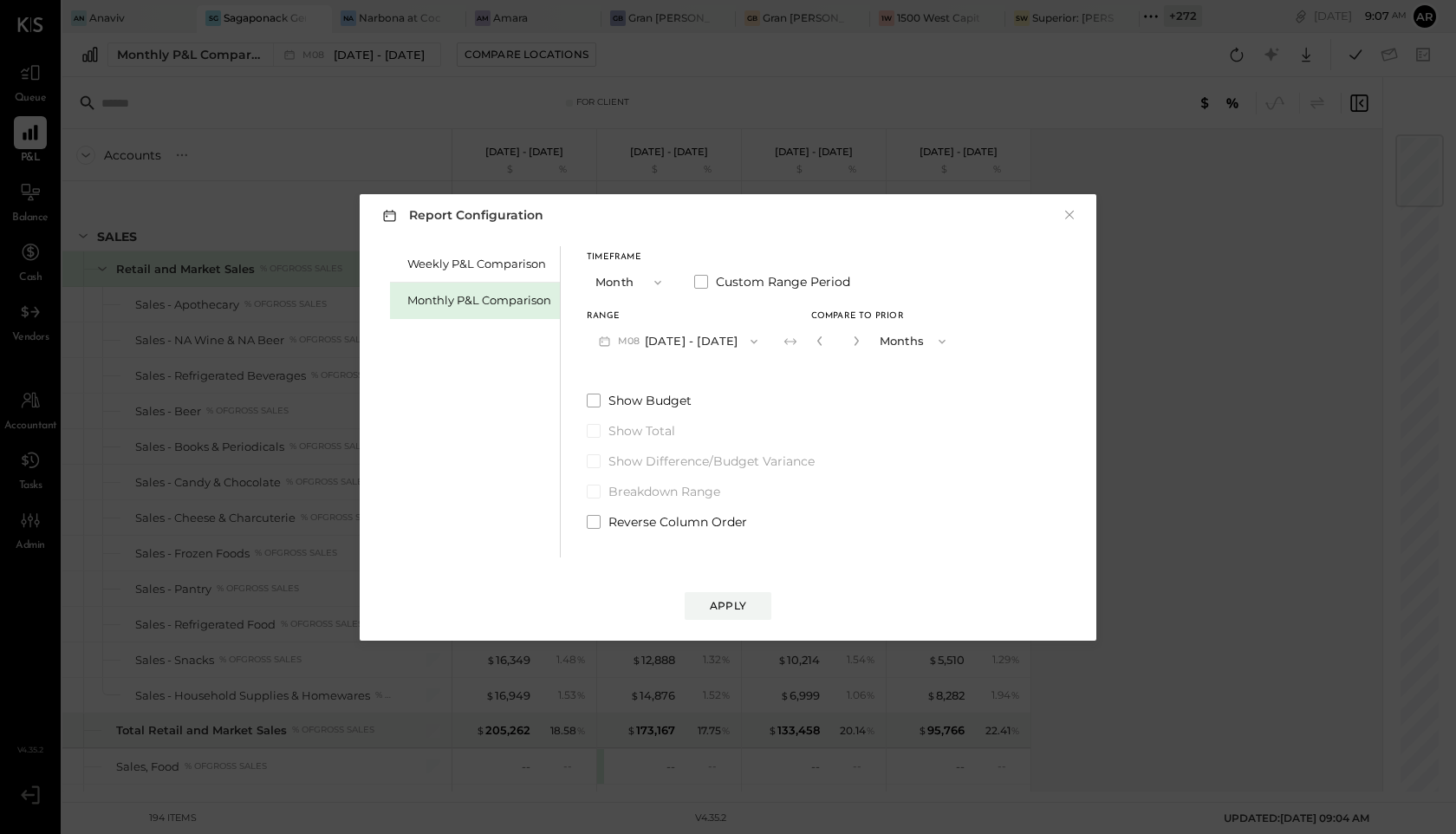
click at [853, 343] on button "button" at bounding box center [856, 341] width 14 height 19
type input "*"
click at [751, 605] on button "Apply" at bounding box center [727, 606] width 87 height 28
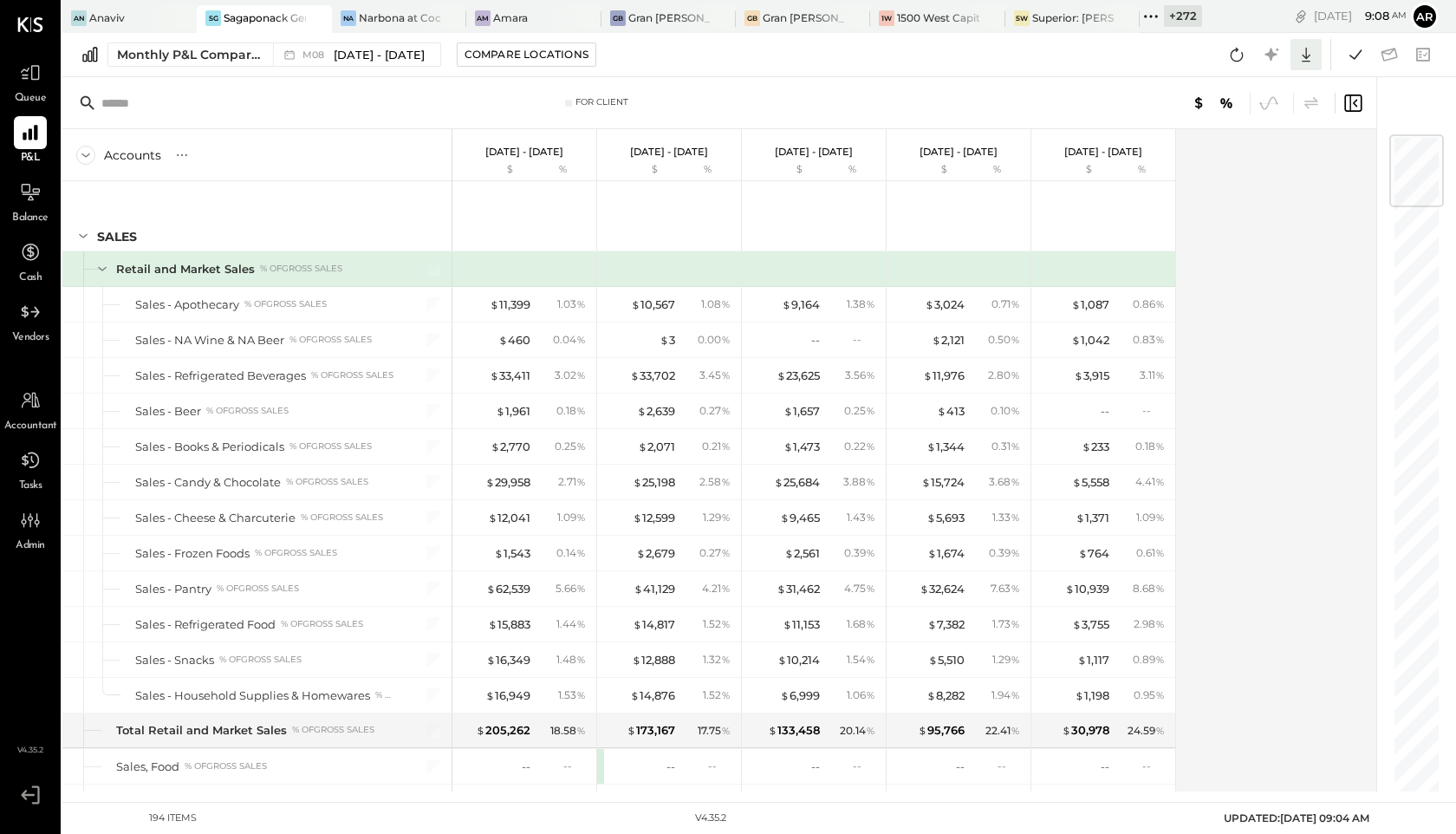
click at [1306, 55] on icon at bounding box center [1306, 54] width 23 height 23
click at [1226, 88] on link "CSV" at bounding box center [1252, 83] width 138 height 37
click at [1335, 272] on div "Accounts S % GL Aug 1 - 31, 2025 $ % Jul 1 - 31, 2025 $ % Jun 1 - 30, 2025 $ % …" at bounding box center [720, 460] width 1316 height 662
click at [1304, 53] on icon at bounding box center [1306, 54] width 23 height 23
click at [1287, 156] on div "Excel" at bounding box center [1252, 156] width 138 height 37
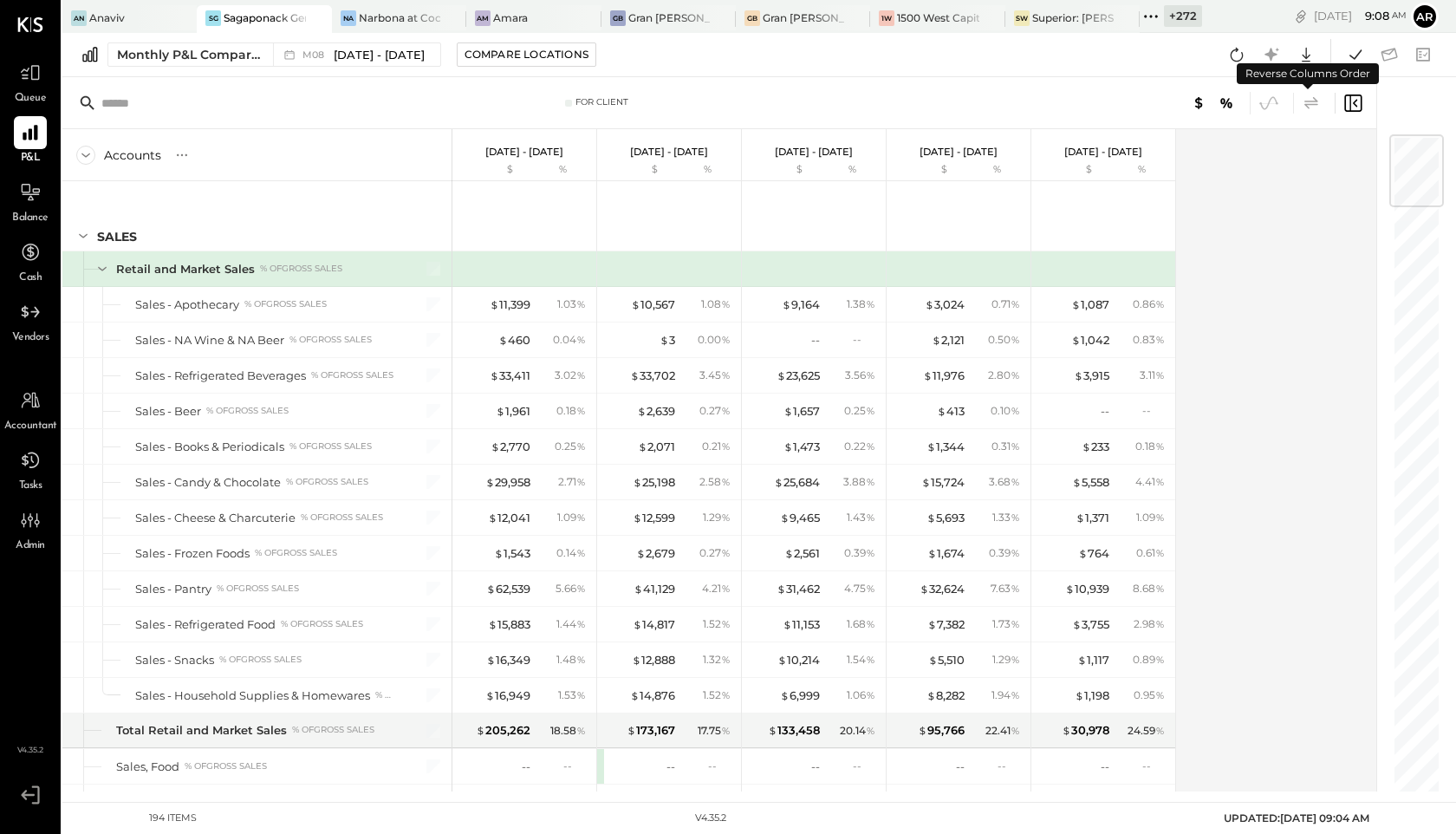
click at [1305, 110] on icon at bounding box center [1311, 103] width 21 height 21
click at [1303, 55] on icon at bounding box center [1306, 54] width 9 height 15
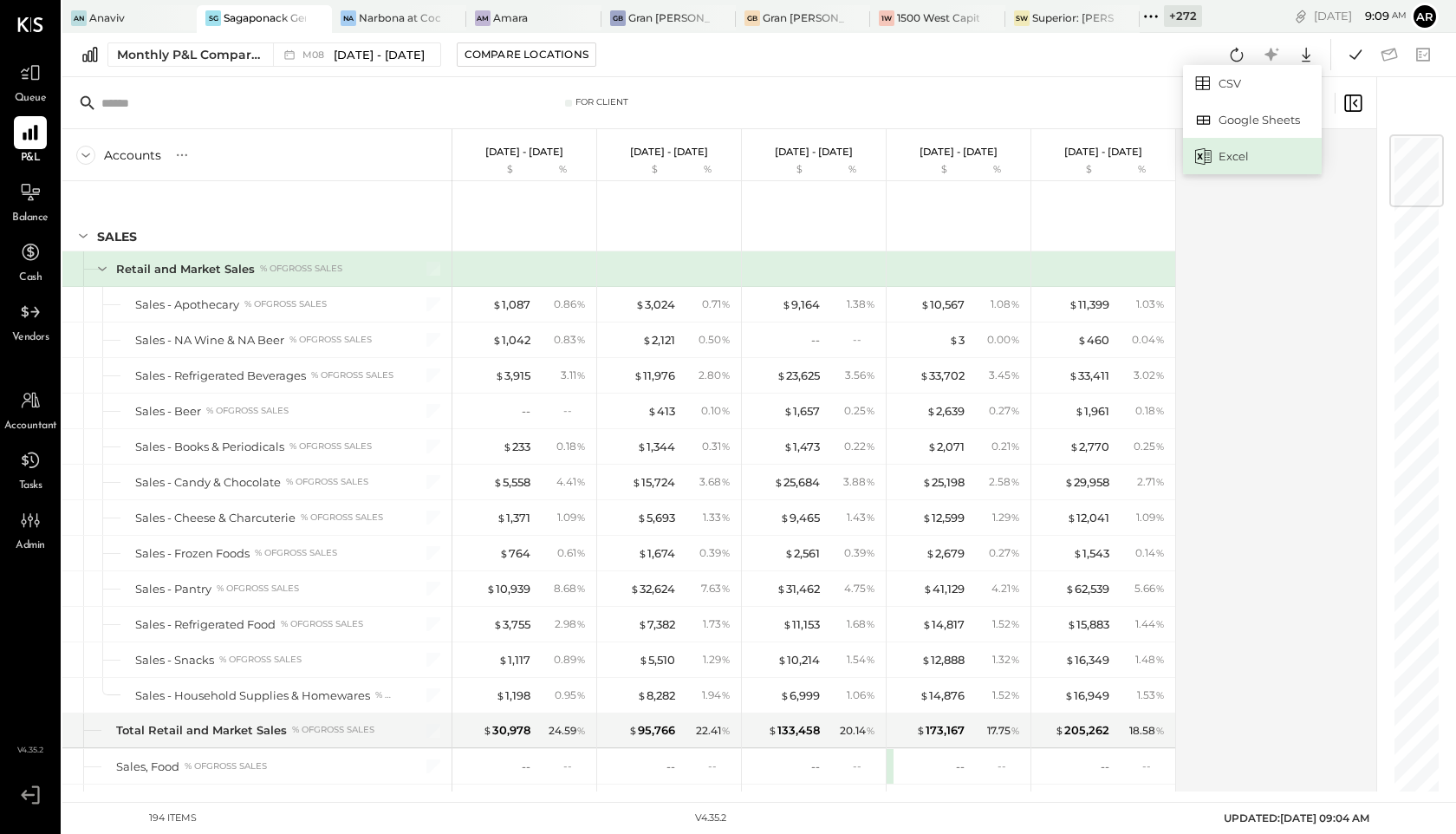
click at [1240, 154] on div "Excel" at bounding box center [1252, 156] width 138 height 37
click at [390, 57] on span "Aug 1 - 31, 2025" at bounding box center [379, 54] width 91 height 17
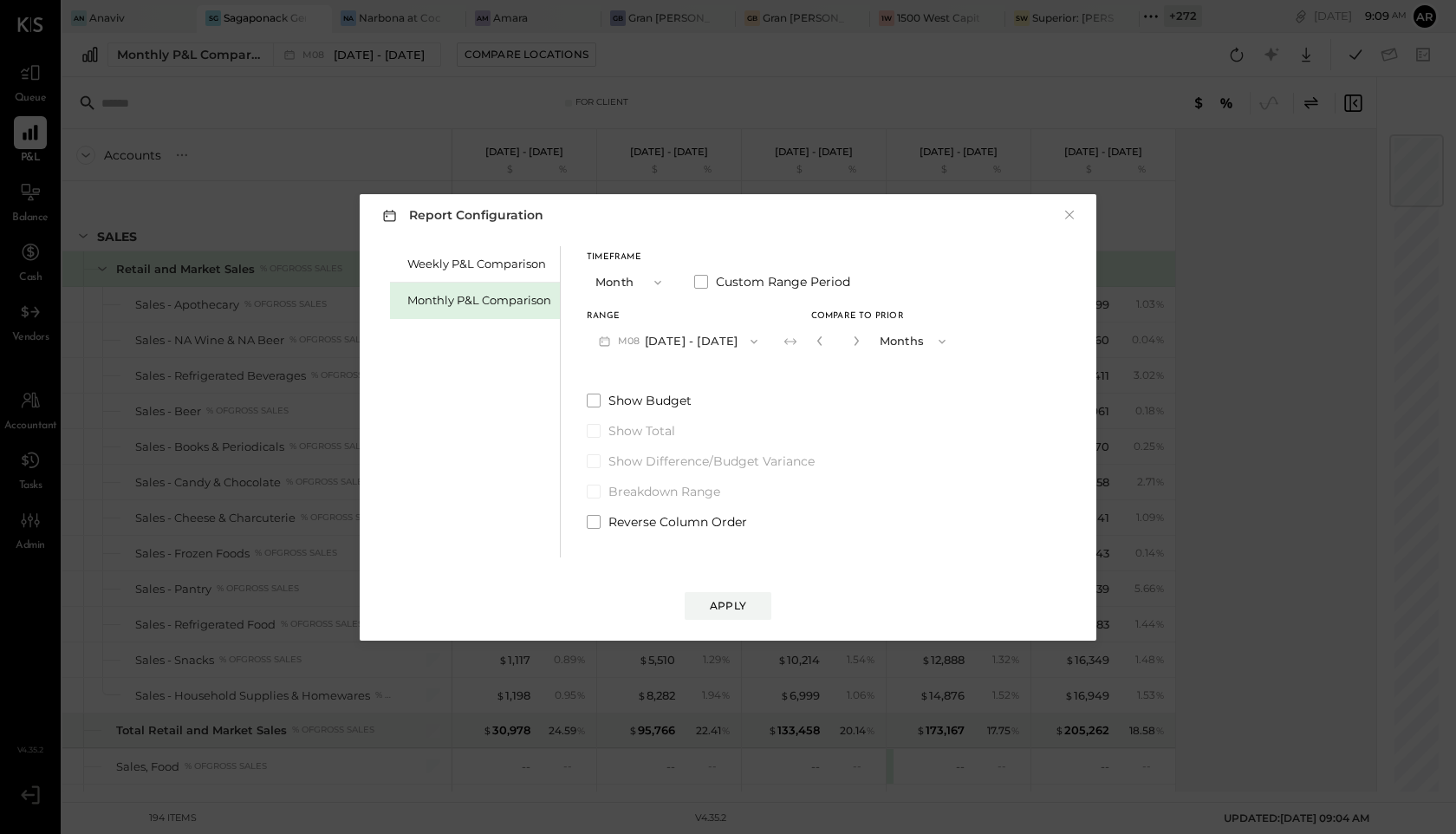
click at [1162, 114] on div "Report Configuration × Weekly P&L Comparison Monthly P&L Comparison Timeframe M…" at bounding box center [728, 417] width 1456 height 834
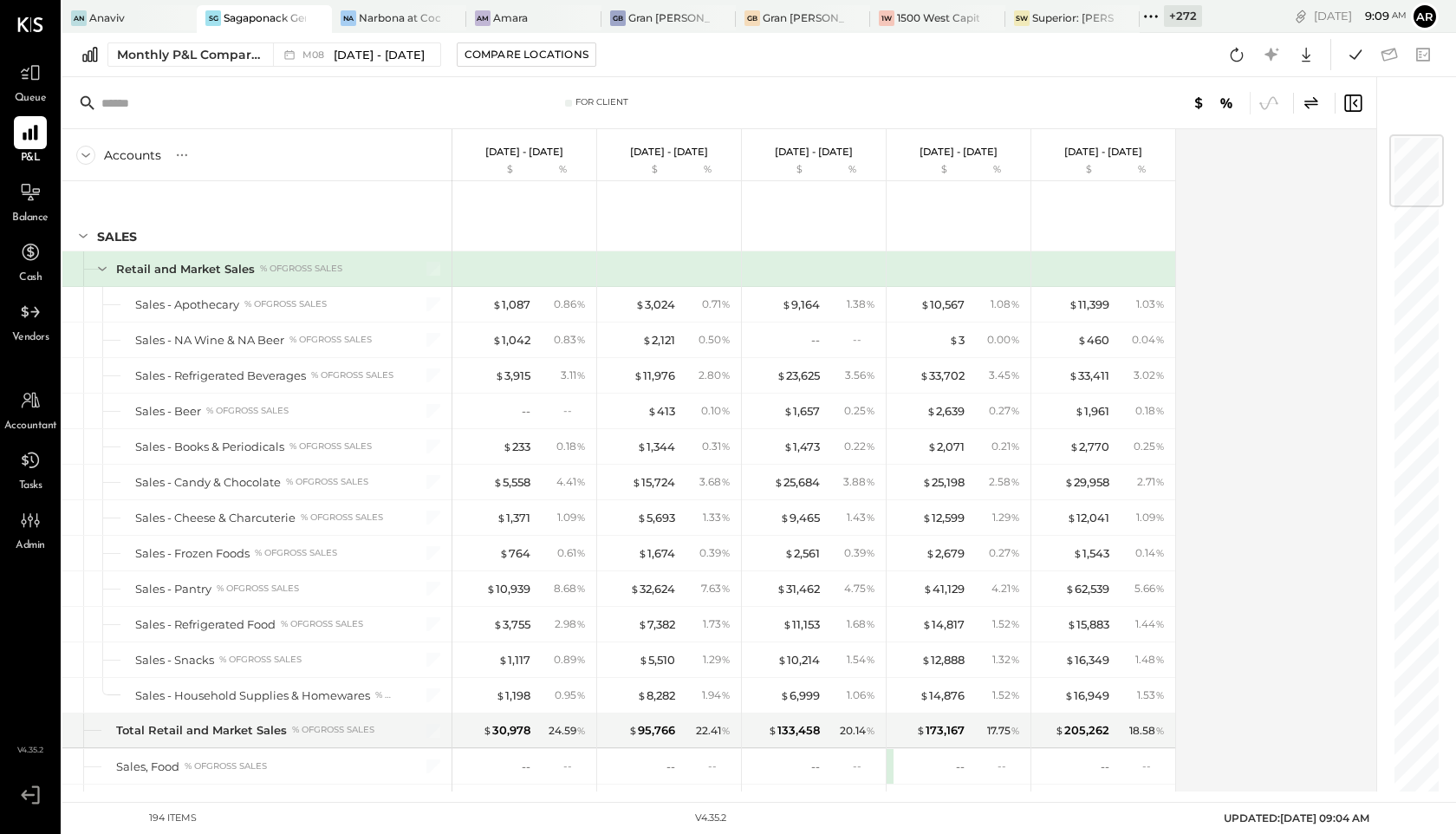
click at [1312, 103] on icon at bounding box center [1311, 103] width 21 height 21
click at [321, 52] on span "M08" at bounding box center [315, 54] width 27 height 10
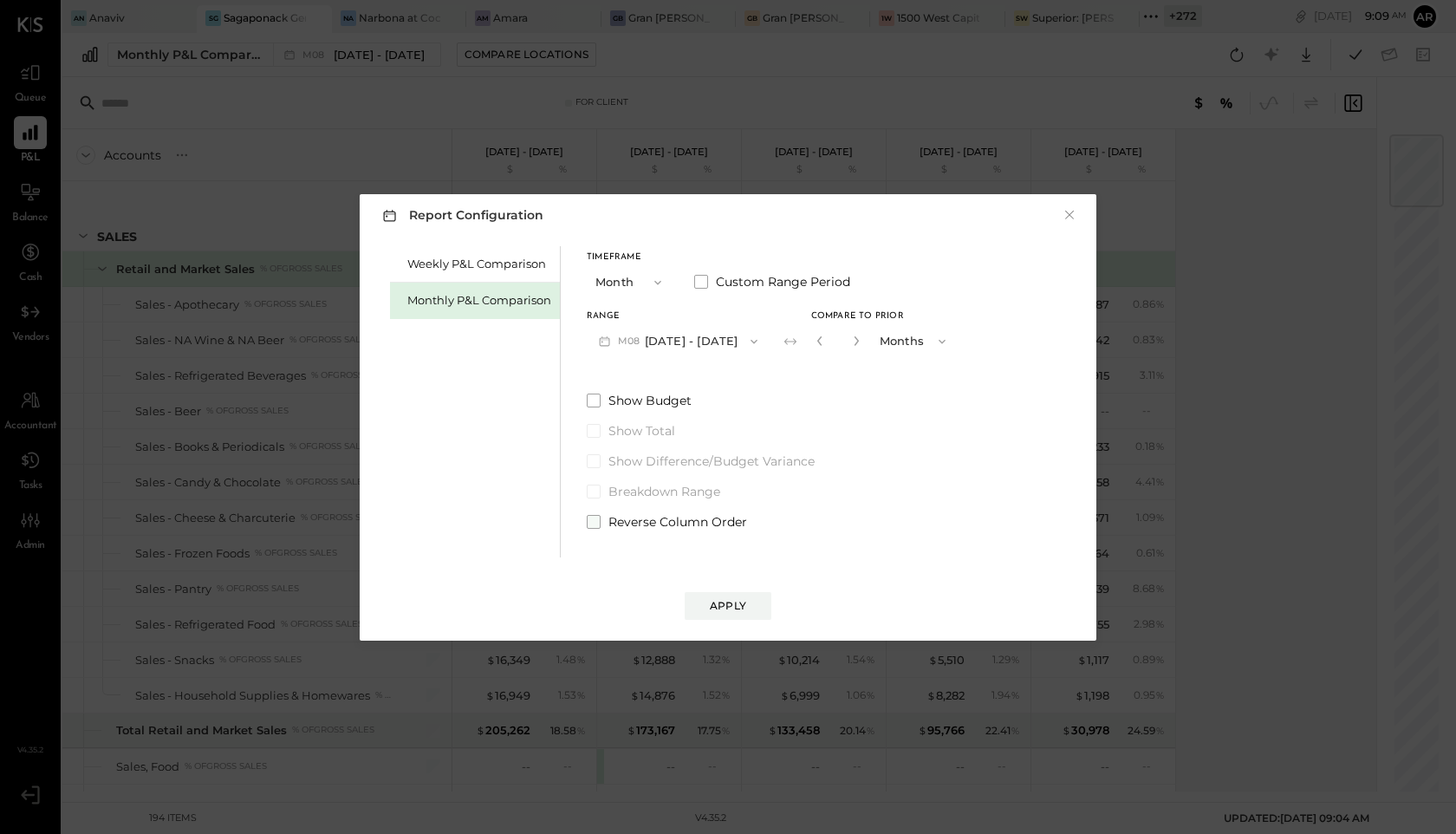
click at [587, 521] on span at bounding box center [594, 522] width 14 height 14
click at [733, 616] on button "Apply" at bounding box center [727, 606] width 87 height 28
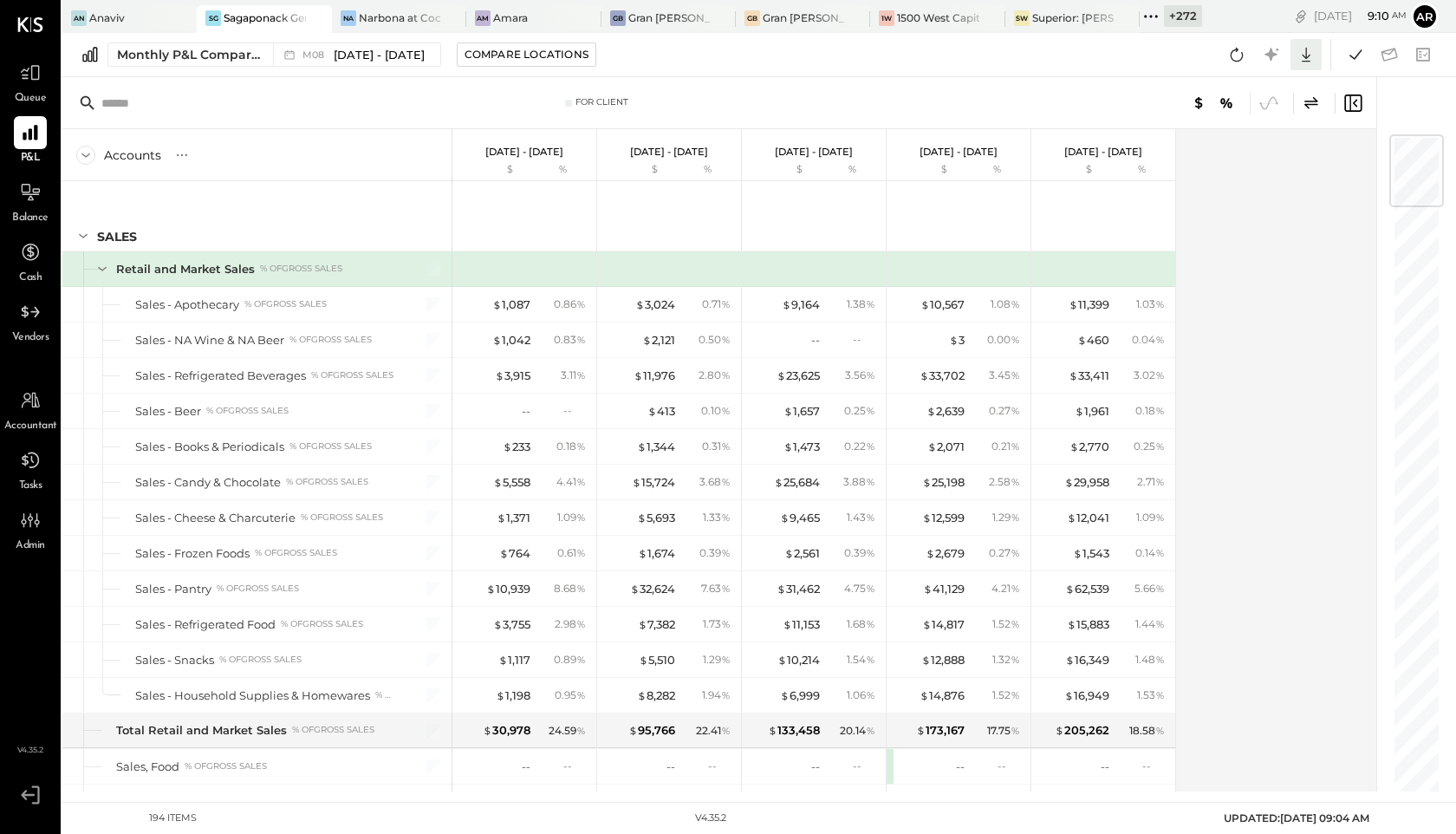
click at [1314, 53] on icon at bounding box center [1306, 54] width 23 height 23
click at [1209, 151] on icon at bounding box center [1203, 156] width 17 height 17
click at [1307, 102] on icon at bounding box center [1311, 103] width 21 height 21
click at [1308, 55] on icon at bounding box center [1306, 54] width 9 height 15
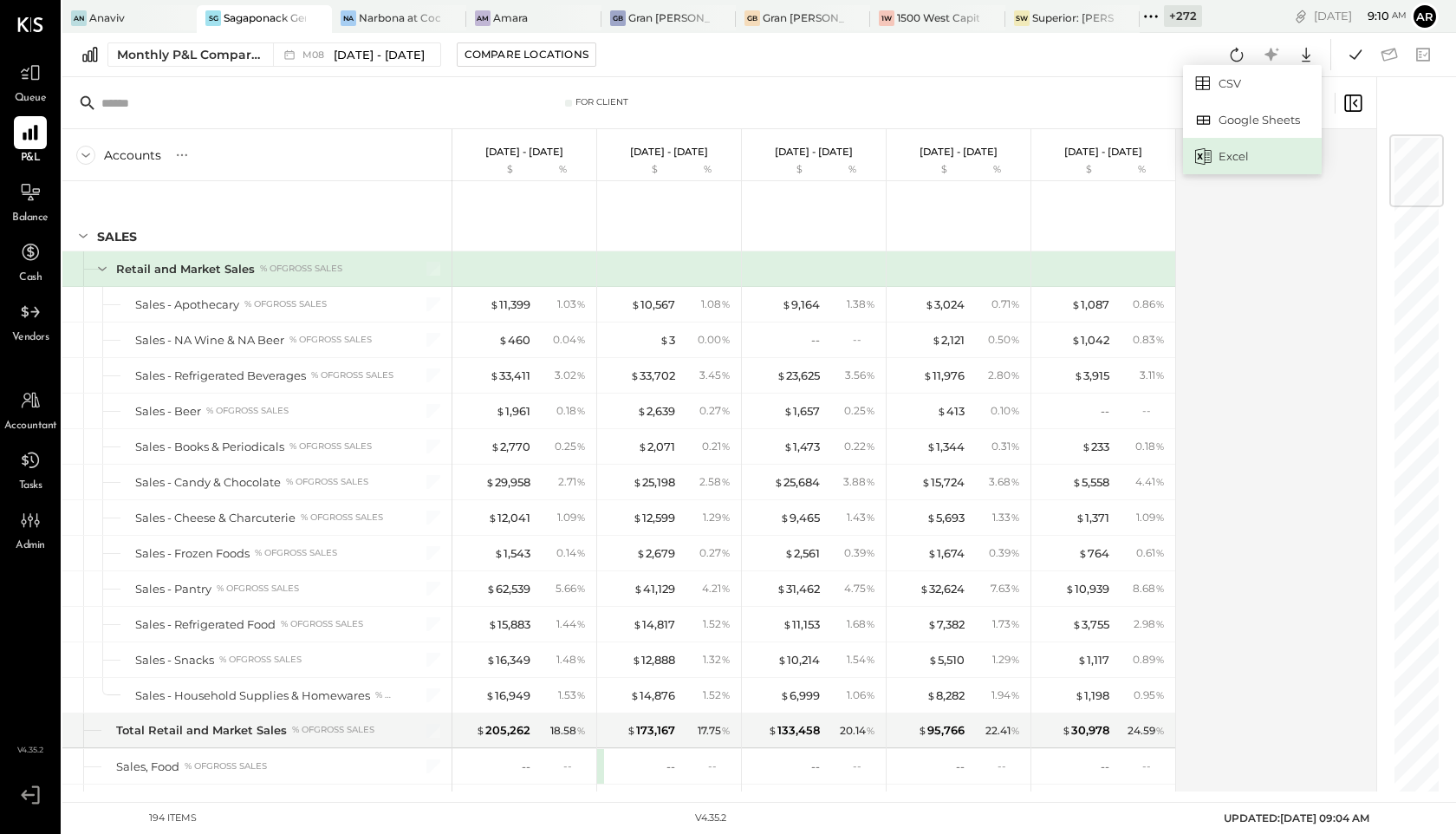
click at [1251, 156] on div "Excel" at bounding box center [1252, 156] width 138 height 37
click at [329, 59] on div "M08 Aug 1 - 31, 2025" at bounding box center [363, 54] width 122 height 17
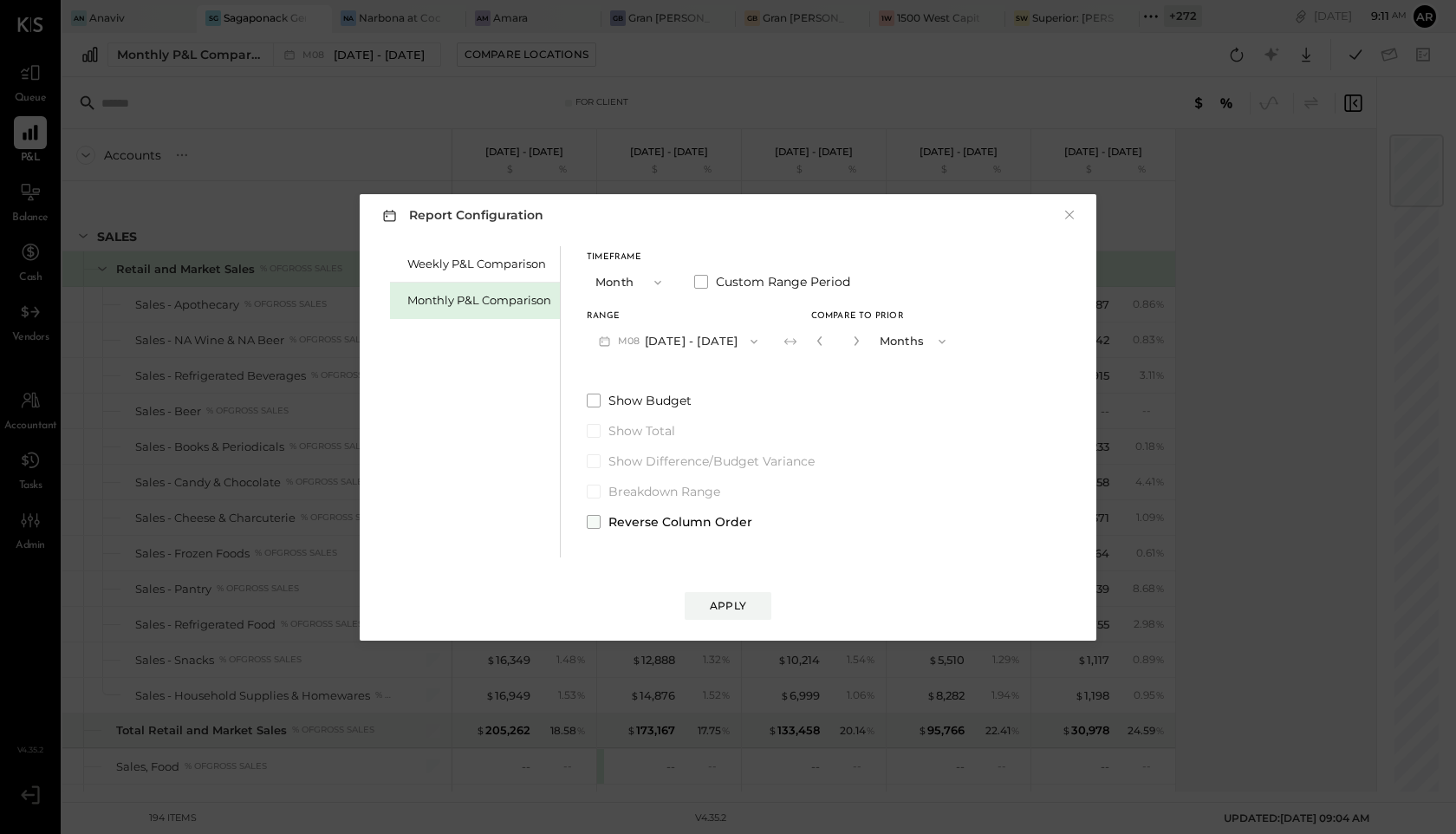
click at [593, 519] on span at bounding box center [594, 522] width 14 height 14
click at [738, 607] on div "Apply" at bounding box center [728, 605] width 37 height 15
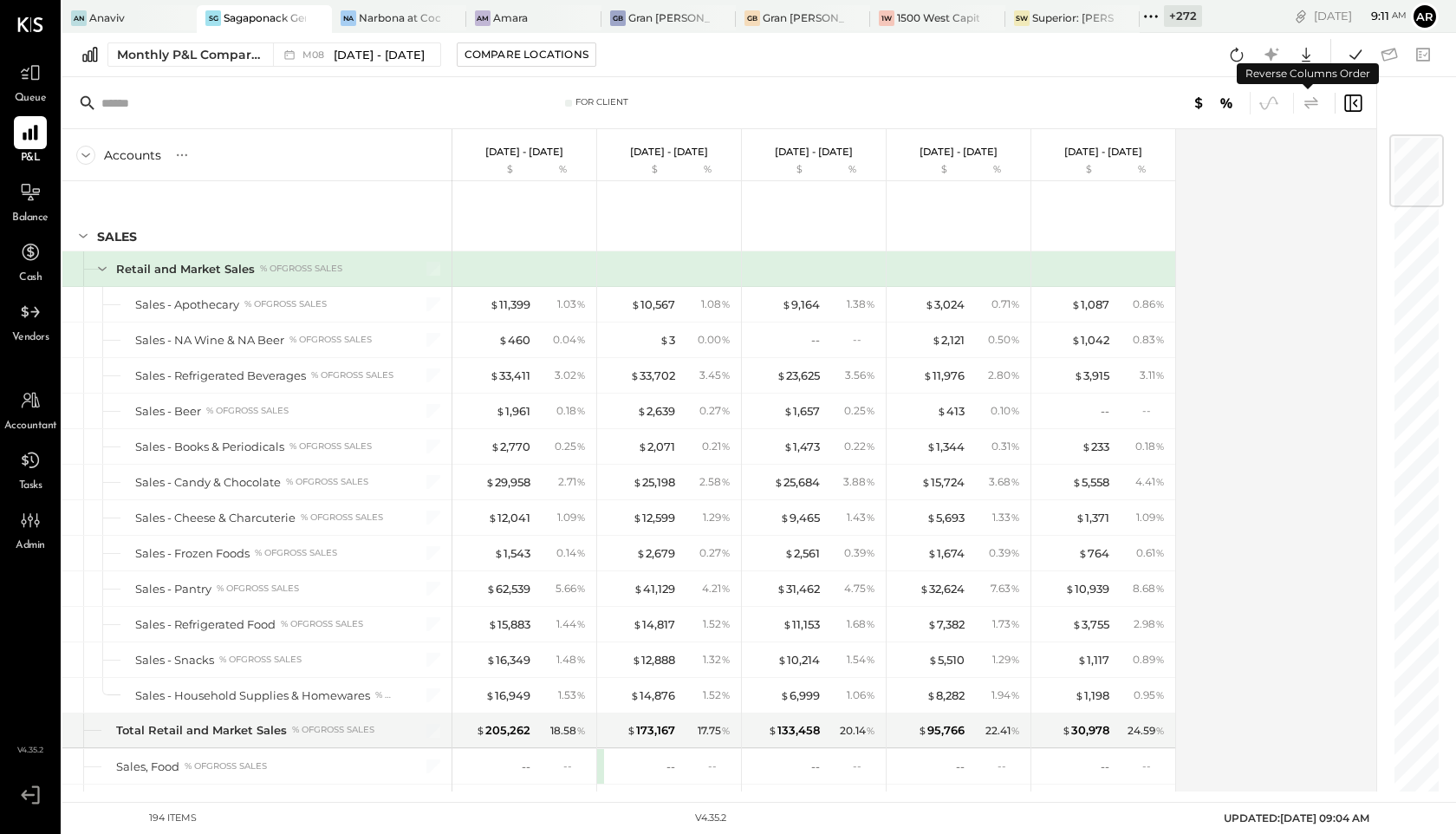
click at [1308, 105] on icon at bounding box center [1311, 103] width 21 height 21
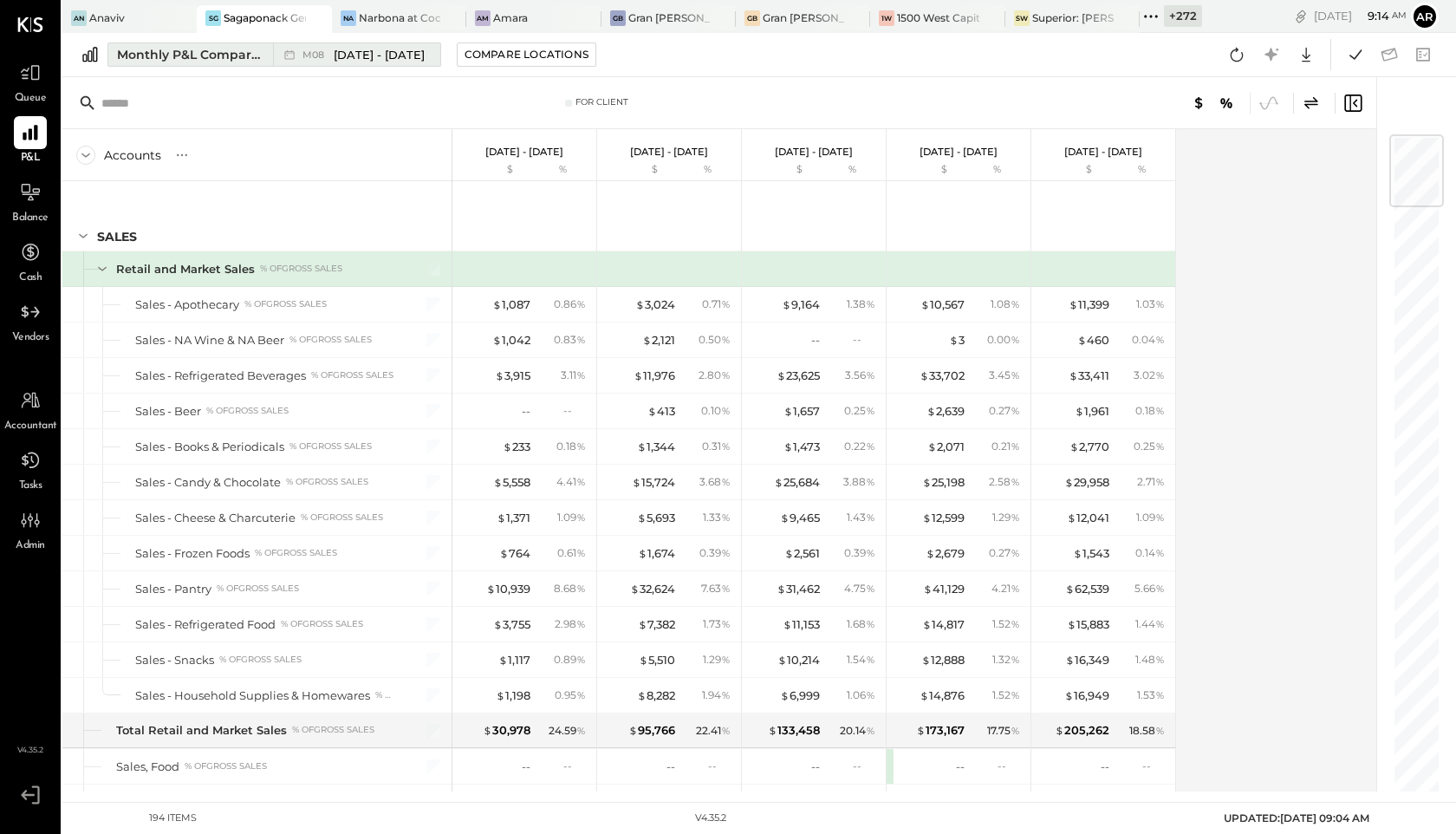
click at [359, 58] on span "Aug 1 - 31, 2025" at bounding box center [379, 54] width 91 height 17
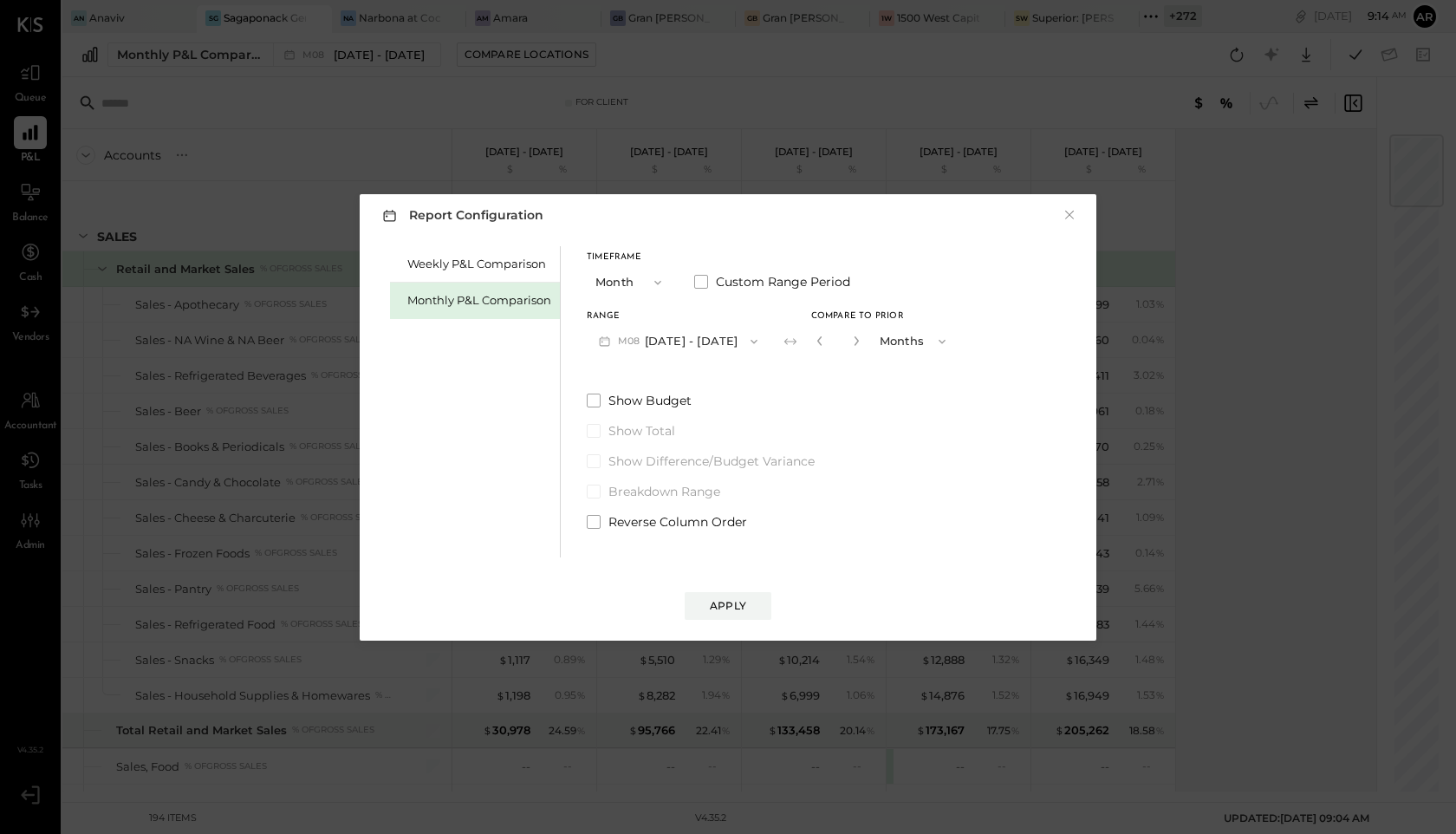
click at [1236, 215] on div "Report Configuration × Weekly P&L Comparison Monthly P&L Comparison Timeframe M…" at bounding box center [728, 417] width 1456 height 834
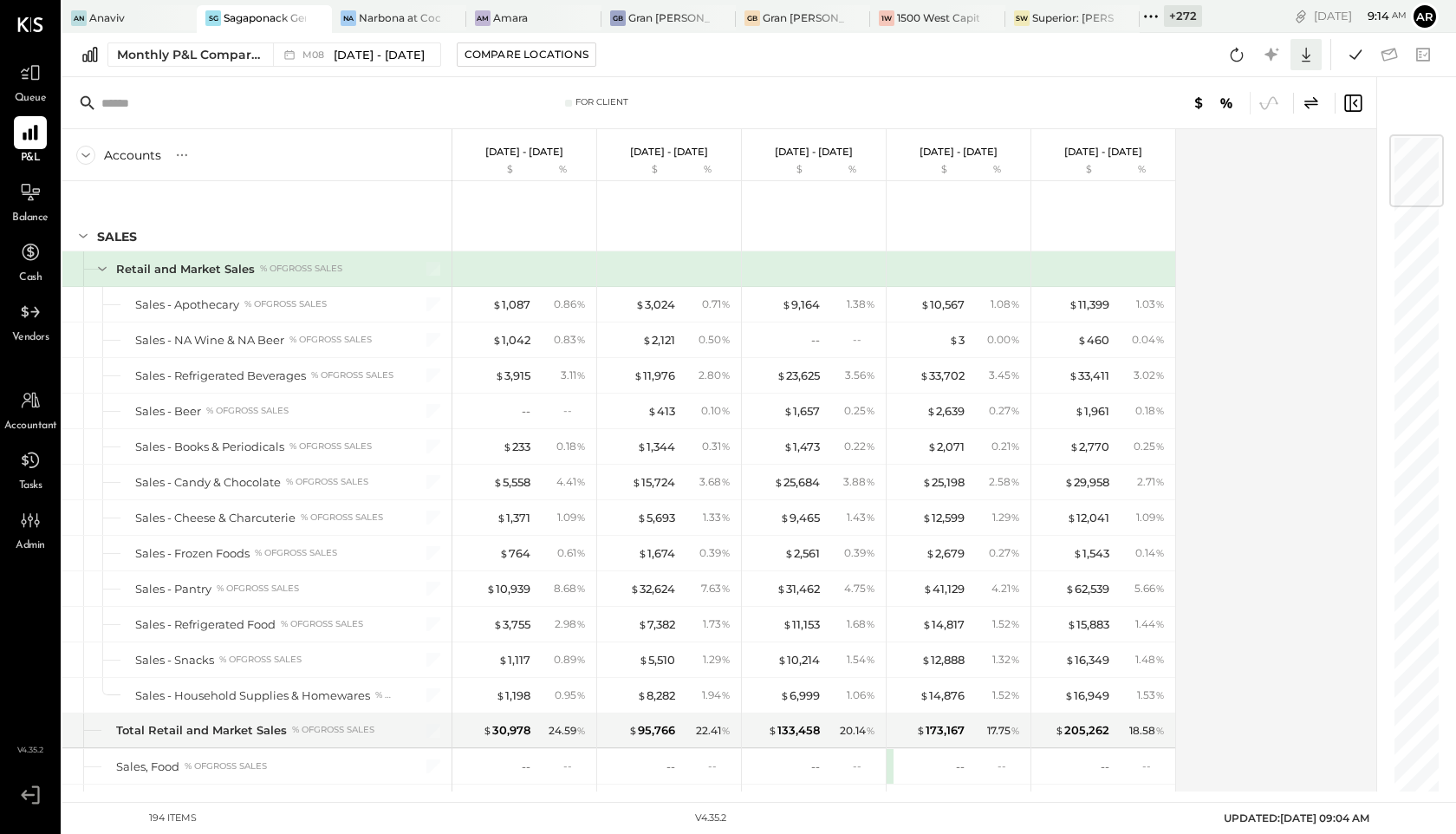
click at [1306, 50] on icon at bounding box center [1306, 54] width 9 height 15
click at [1215, 163] on div "Excel" at bounding box center [1252, 156] width 138 height 37
